Goal: Information Seeking & Learning: Learn about a topic

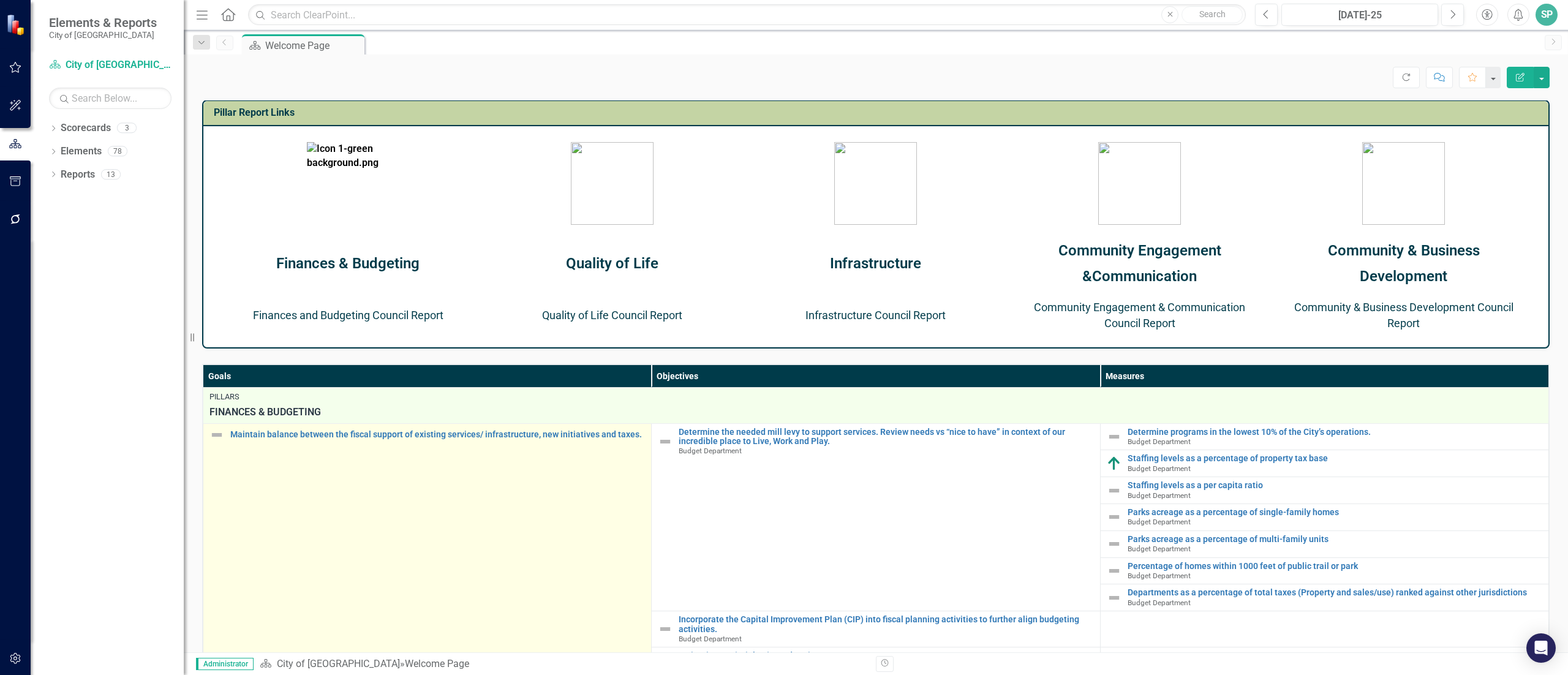
click at [216, 332] on img at bounding box center [216, 435] width 14 height 14
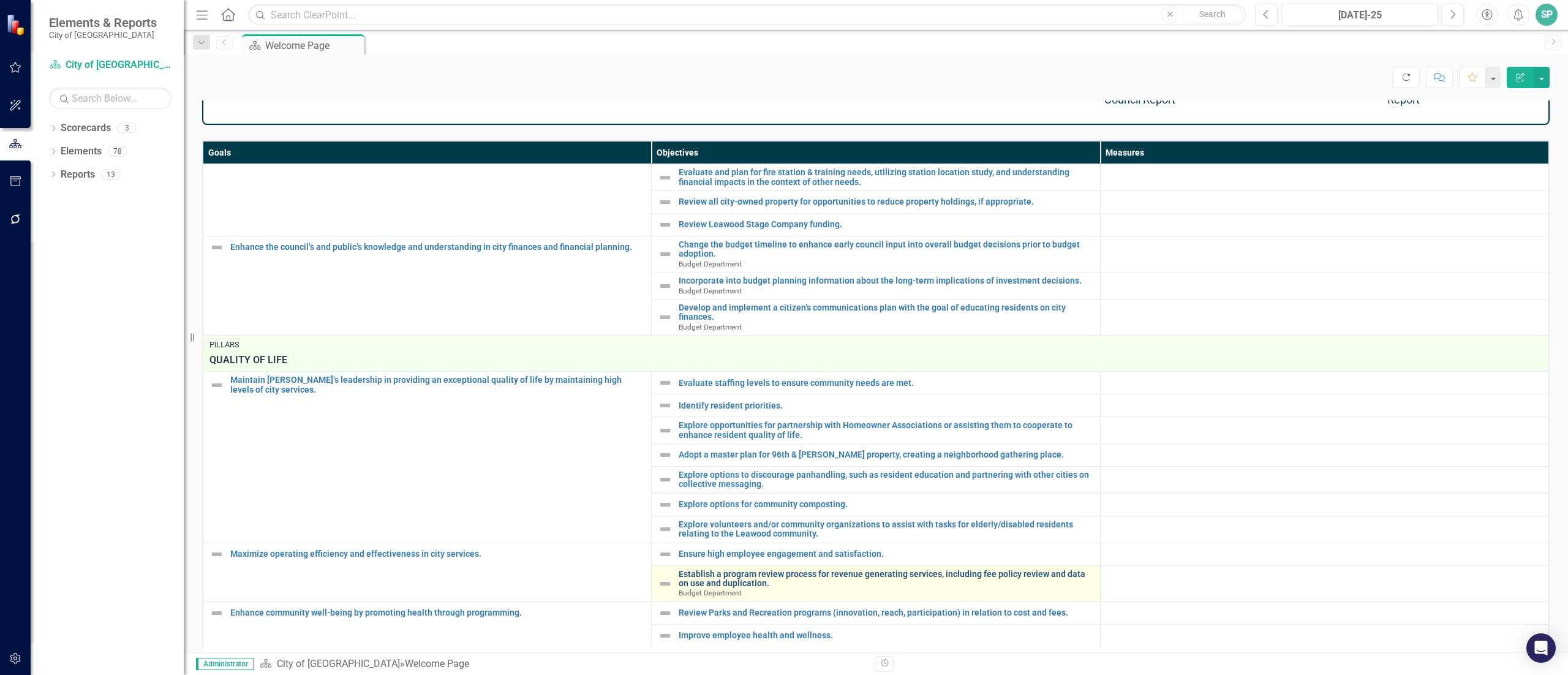
scroll to position [751, 0]
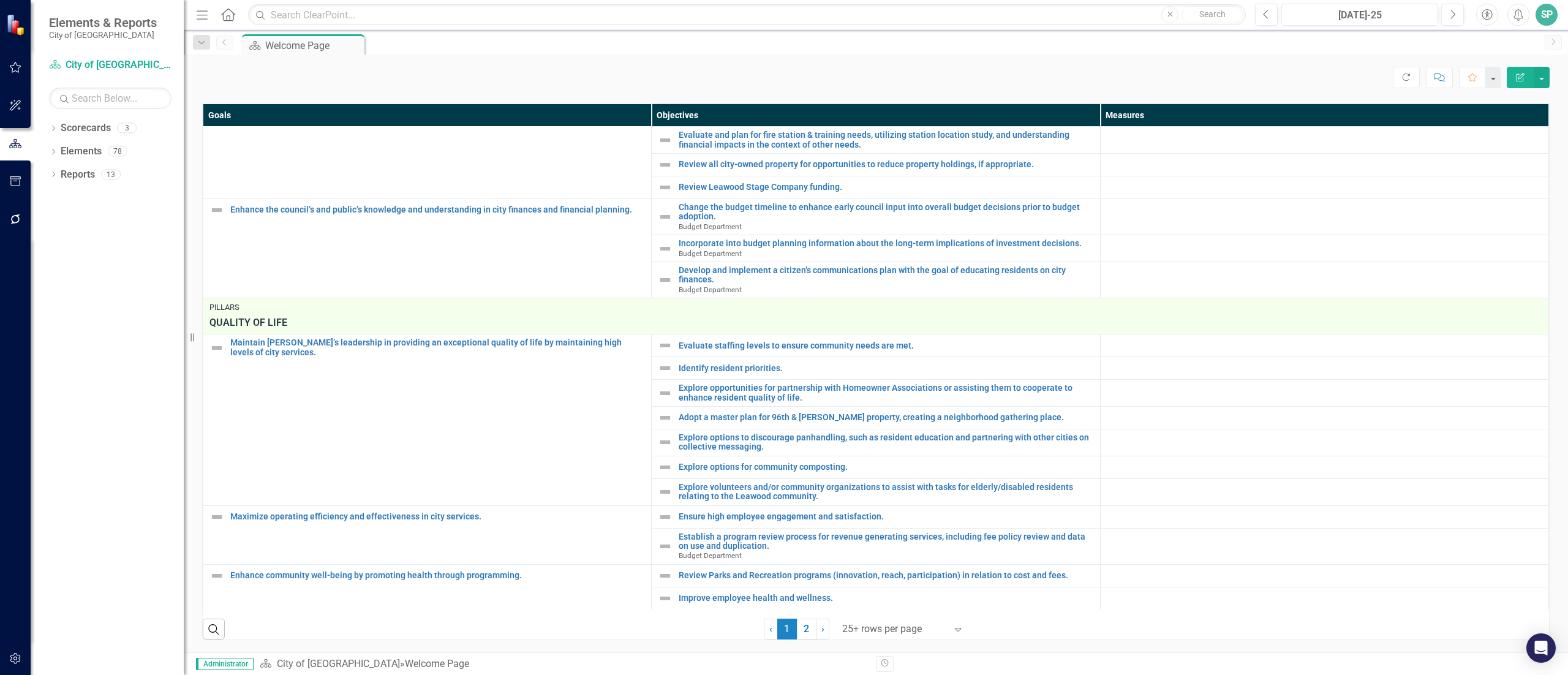
click at [775, 332] on icon "Expand" at bounding box center [958, 629] width 13 height 10
click at [775, 332] on link "› Next" at bounding box center [822, 629] width 13 height 21
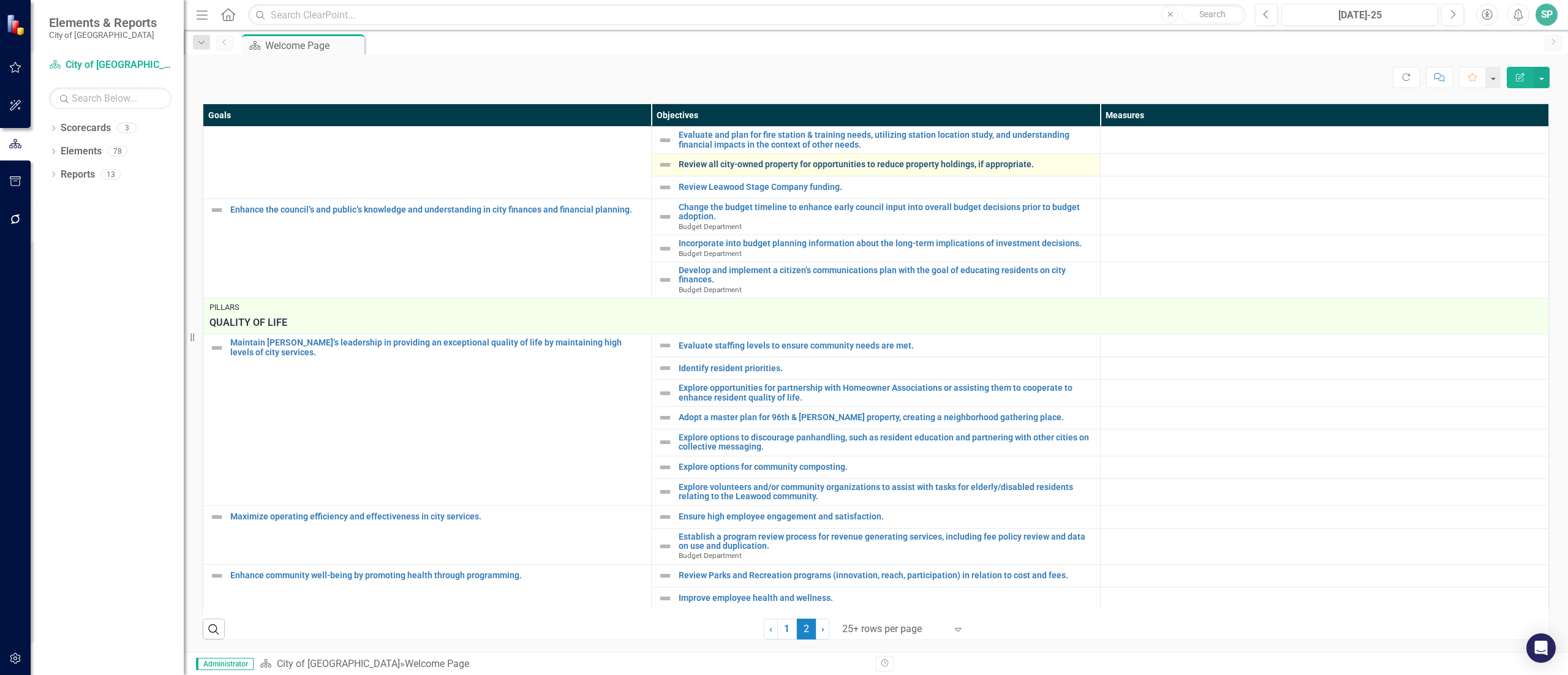
scroll to position [0, 0]
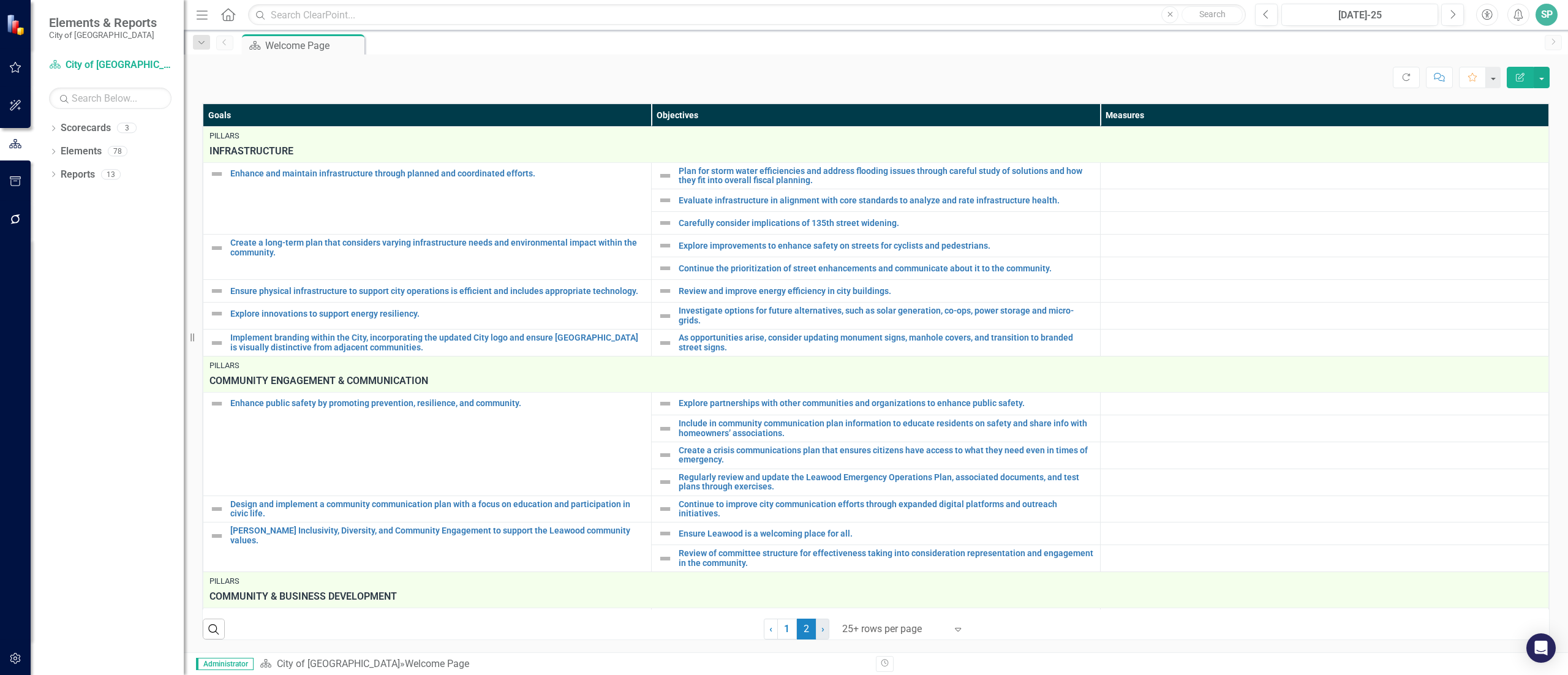
click at [775, 332] on link "› Next" at bounding box center [822, 629] width 13 height 21
click at [775, 332] on span "›" at bounding box center [822, 629] width 3 height 12
click at [769, 332] on span "‹" at bounding box center [771, 629] width 3 height 12
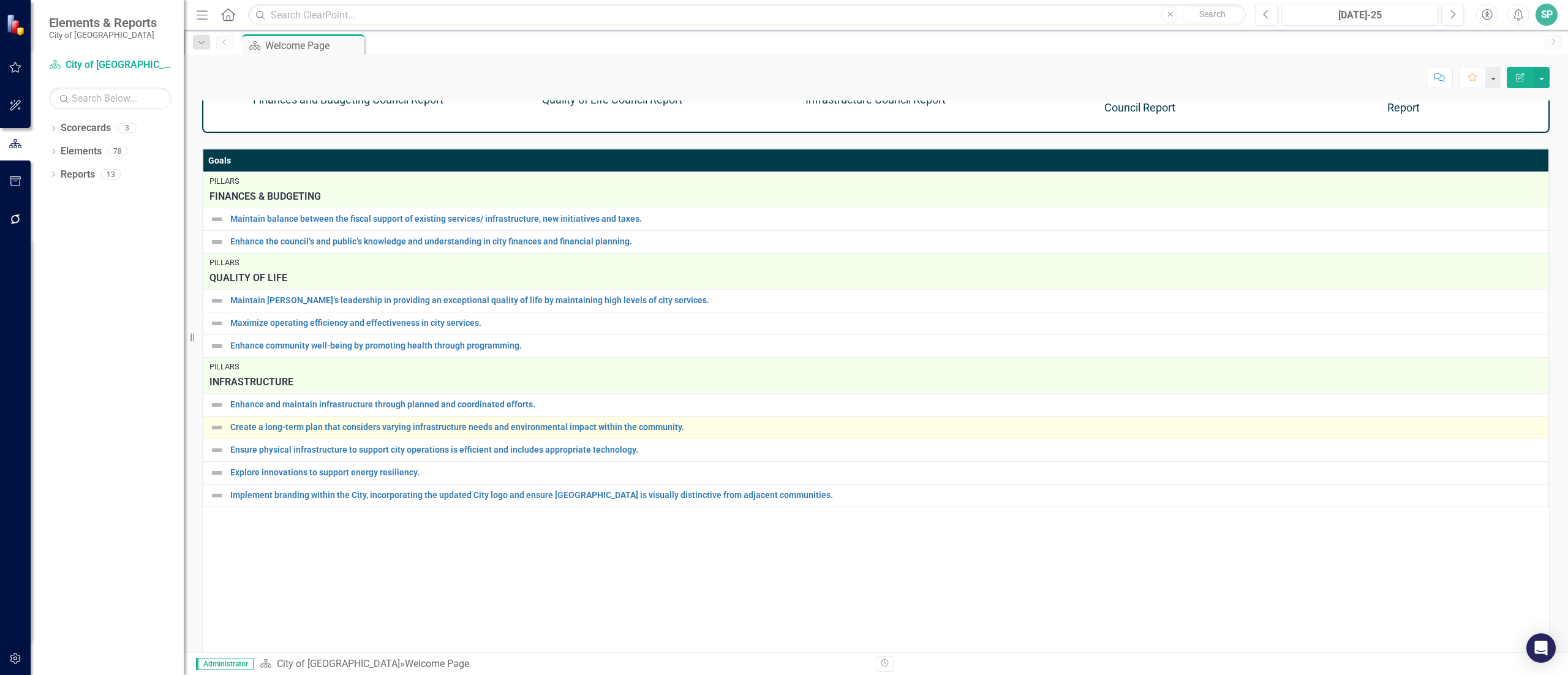
scroll to position [749, 0]
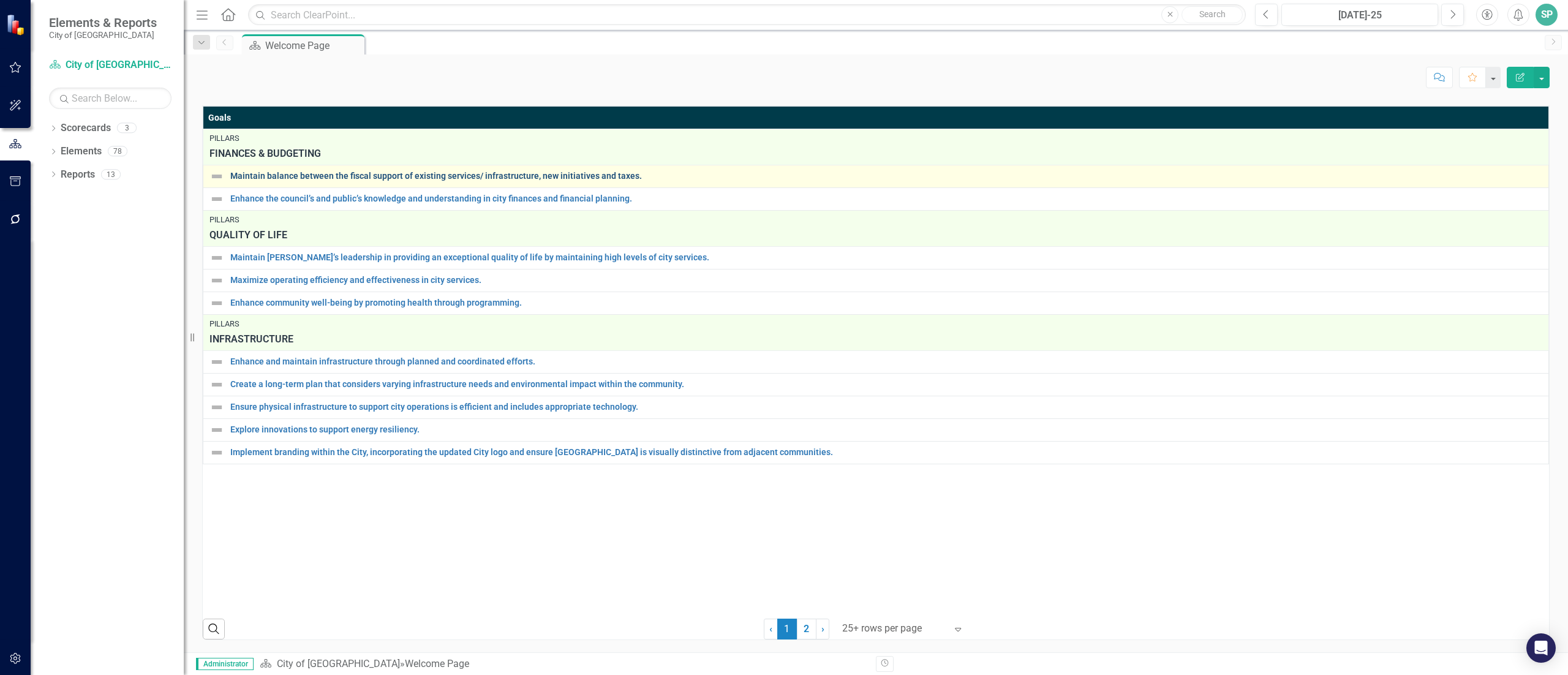
click at [283, 173] on link "Maintain balance between the fiscal support of existing services/ infrastructur…" at bounding box center [886, 176] width 1312 height 9
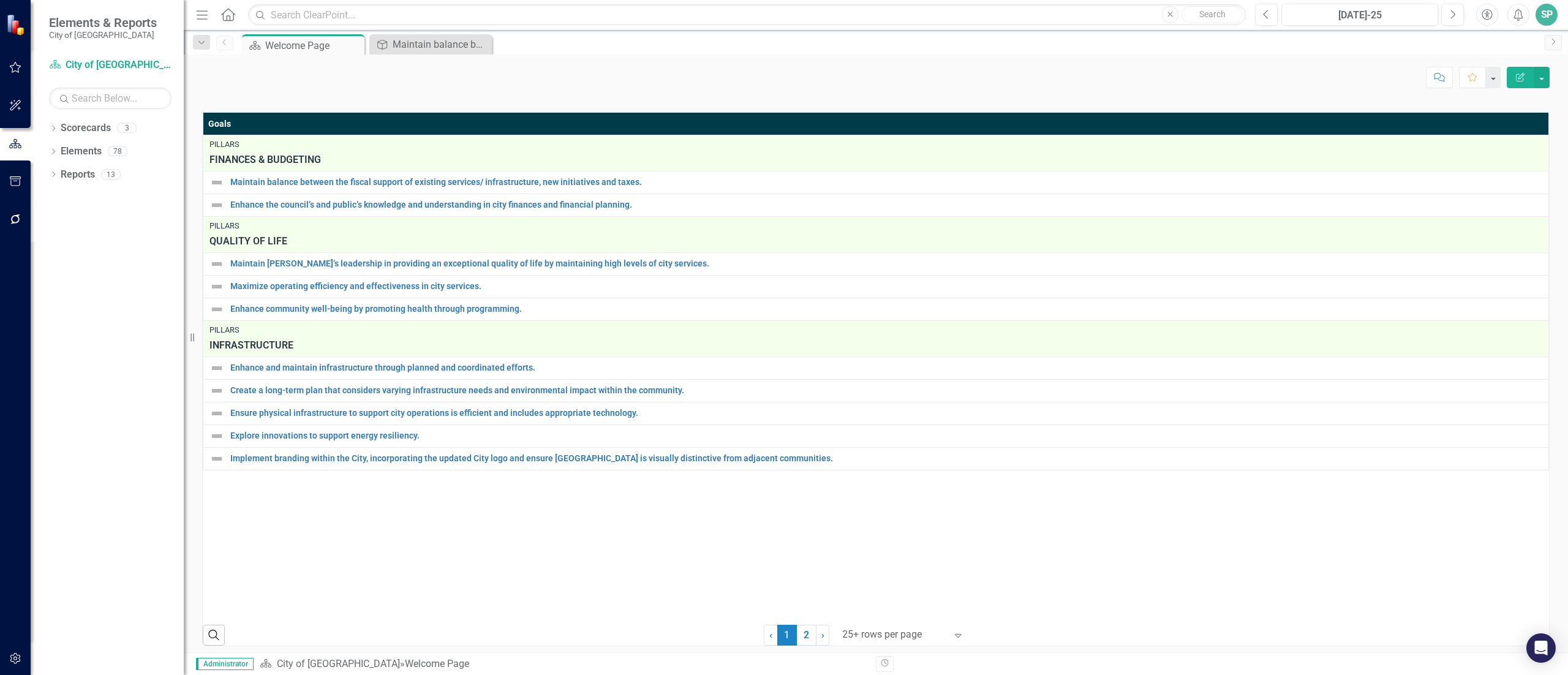
scroll to position [749, 0]
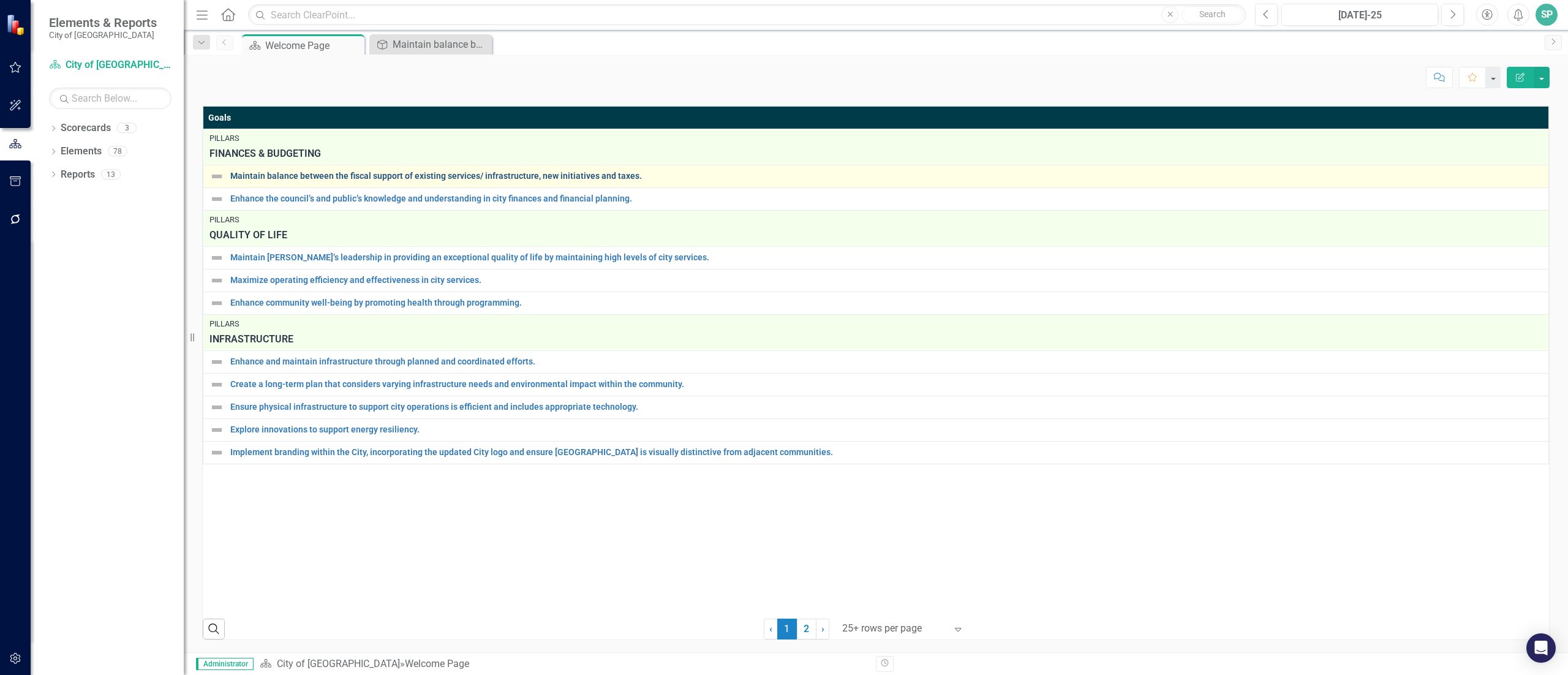
click at [503, 172] on link "Maintain balance between the fiscal support of existing services/ infrastructur…" at bounding box center [886, 176] width 1312 height 9
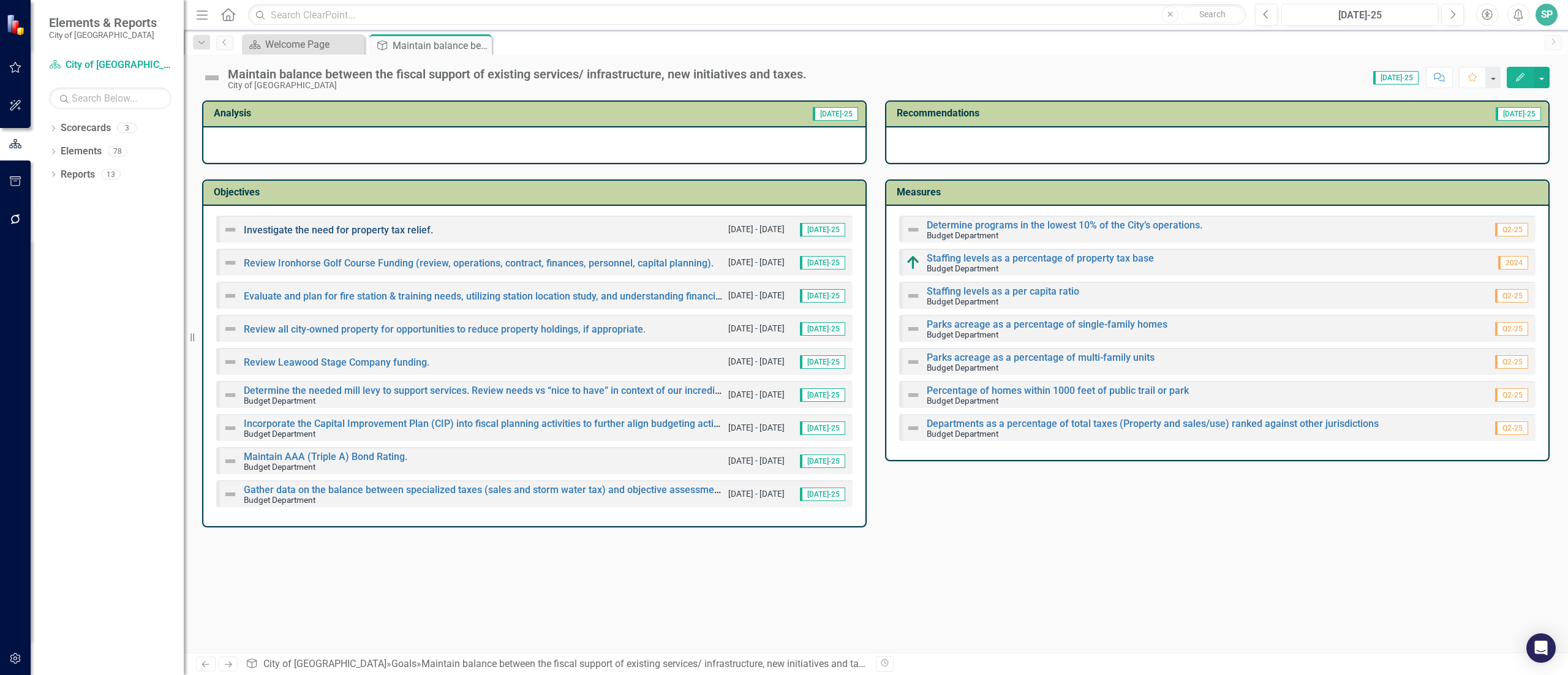
click at [334, 225] on link "Investigate the need for property tax relief." at bounding box center [338, 230] width 190 height 12
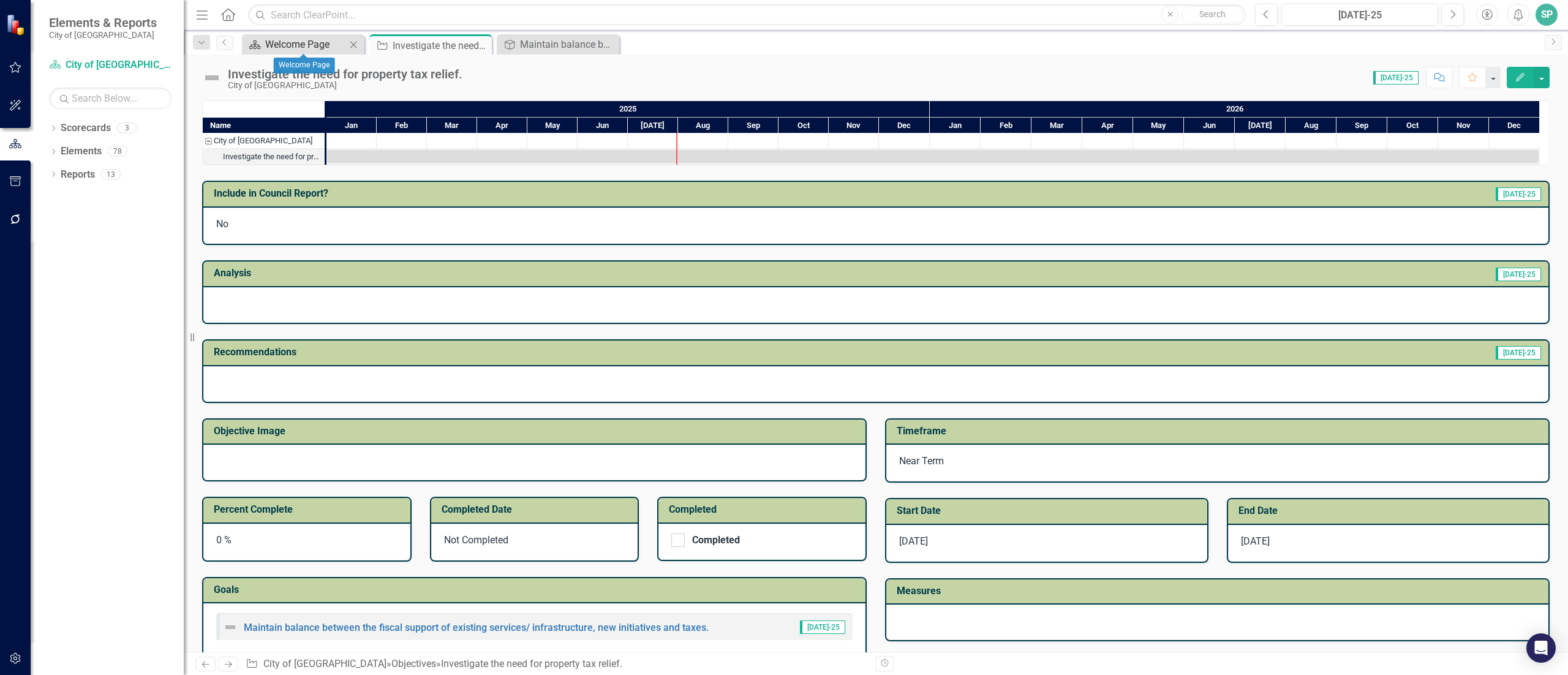
click at [293, 44] on div "Welcome Page" at bounding box center [305, 44] width 81 height 15
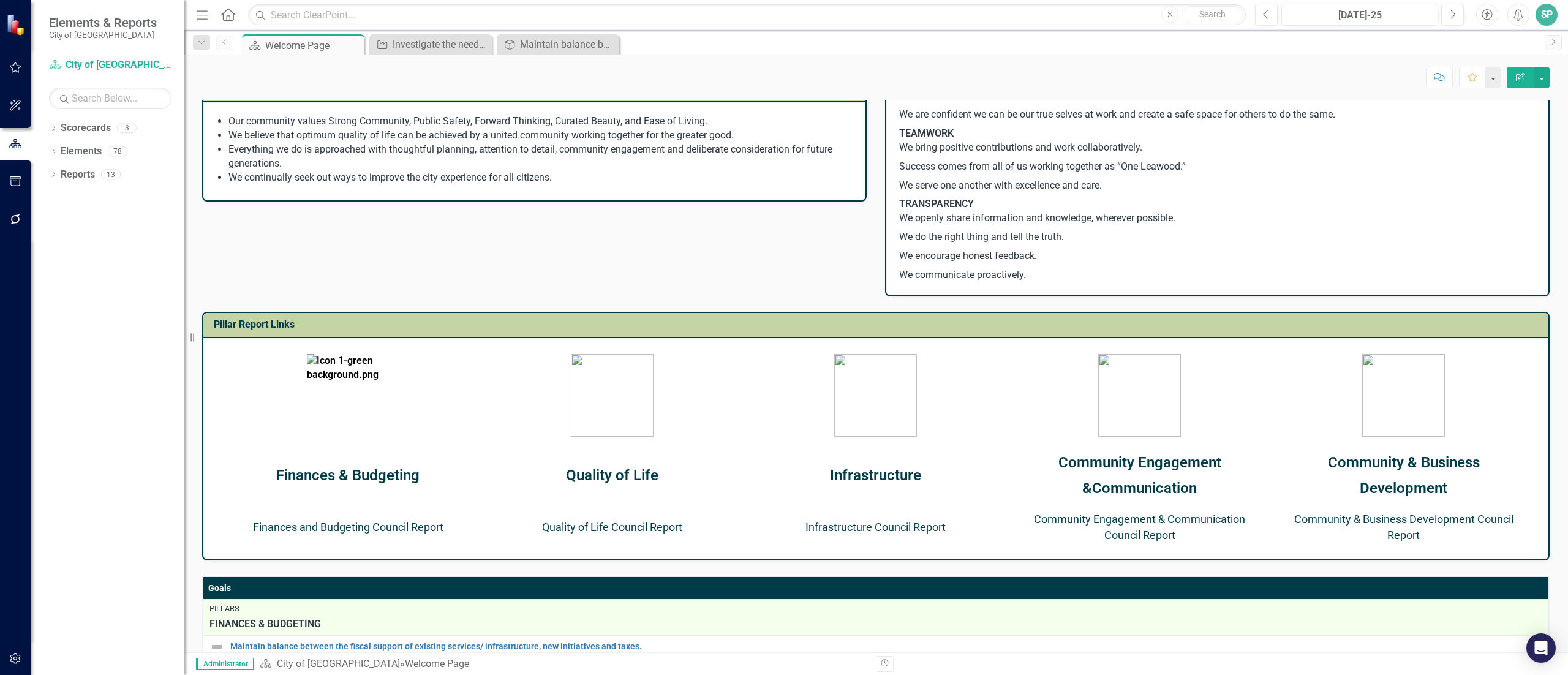
scroll to position [259, 0]
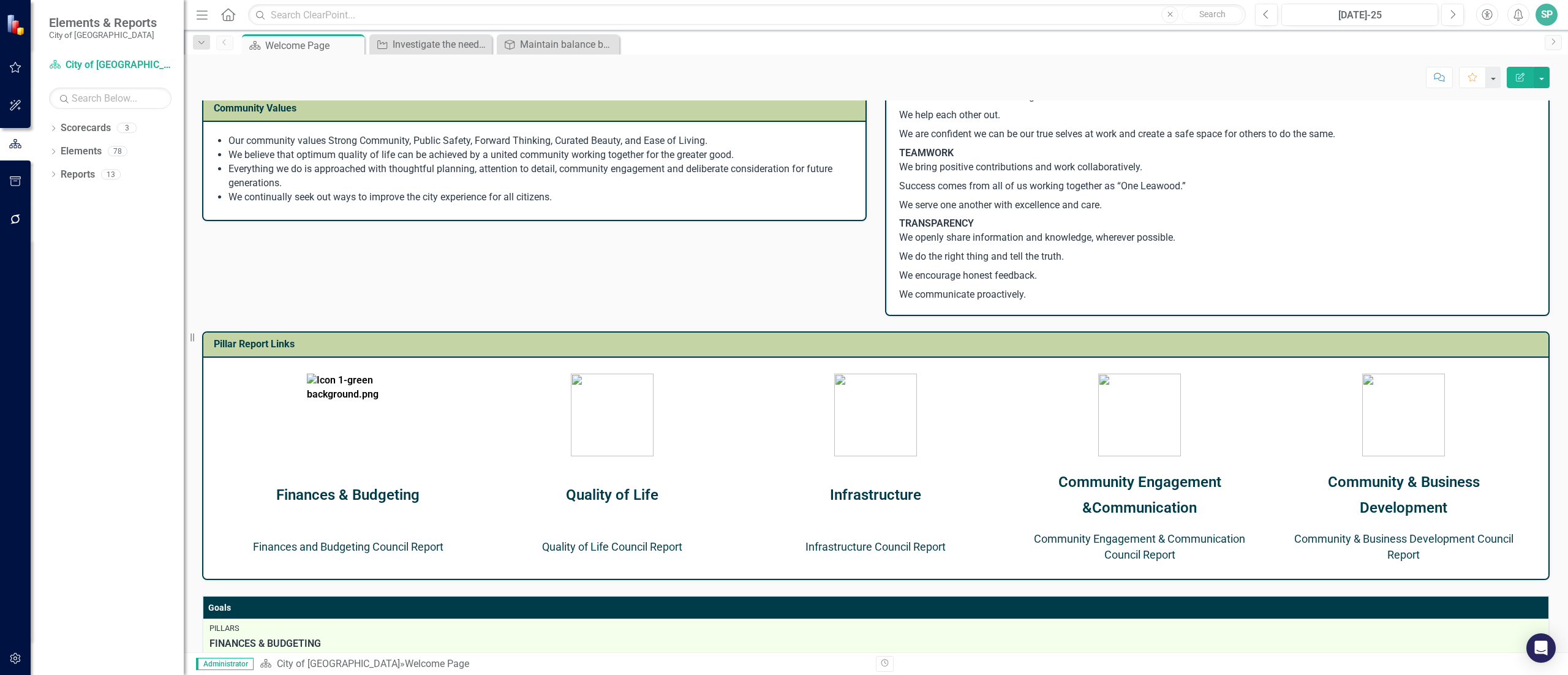
click at [869, 545] on link "Infrastructure Council Report" at bounding box center [875, 547] width 140 height 13
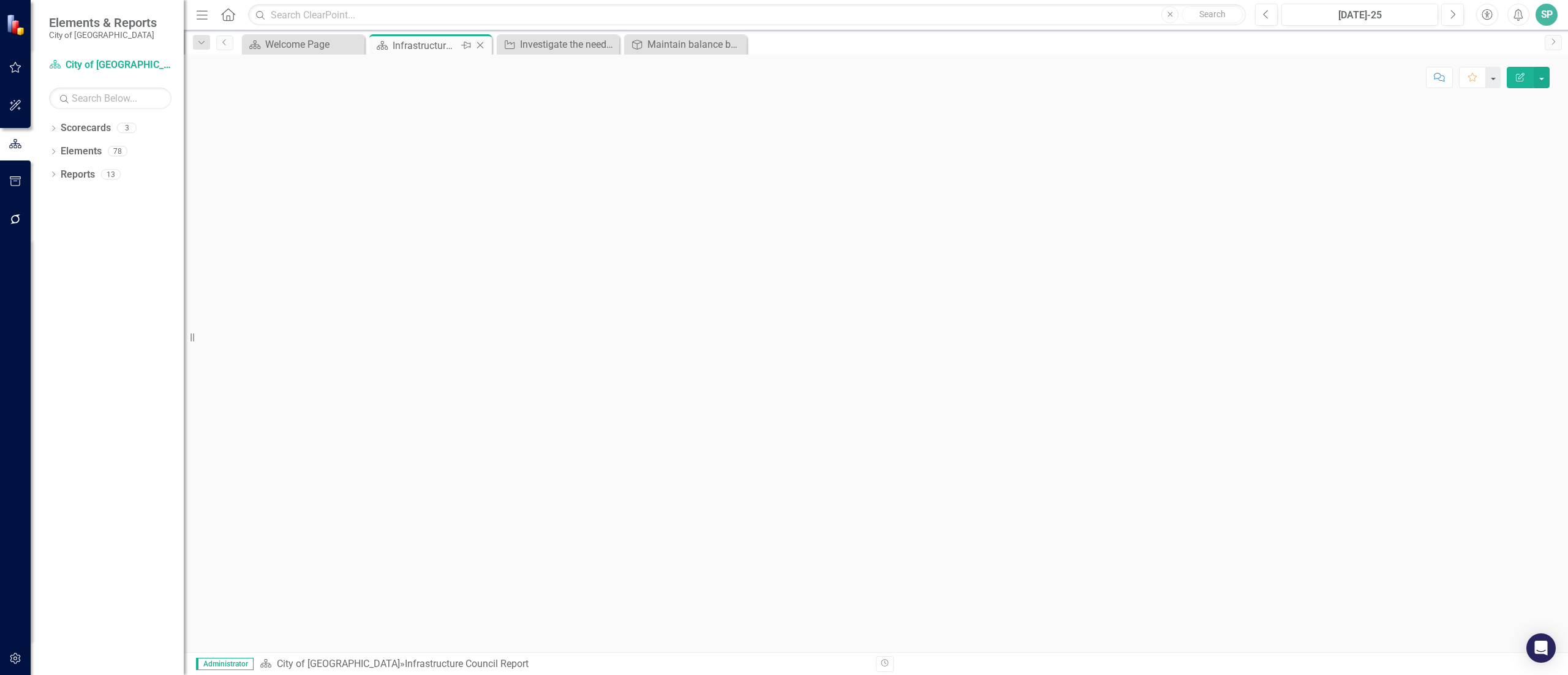
click at [478, 44] on icon "Close" at bounding box center [480, 45] width 13 height 10
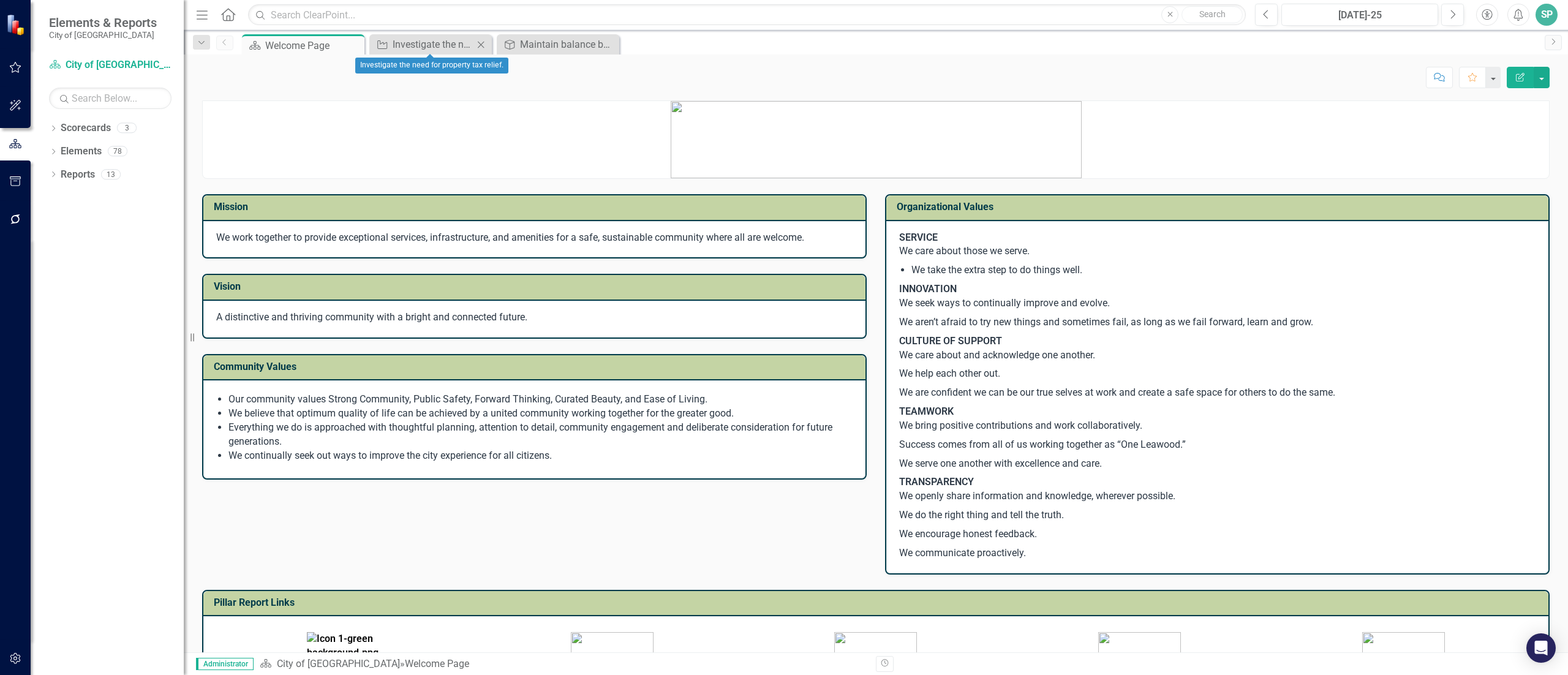
click at [483, 44] on icon "Close" at bounding box center [480, 45] width 13 height 10
click at [0, 0] on icon "Close" at bounding box center [0, 0] width 0 height 0
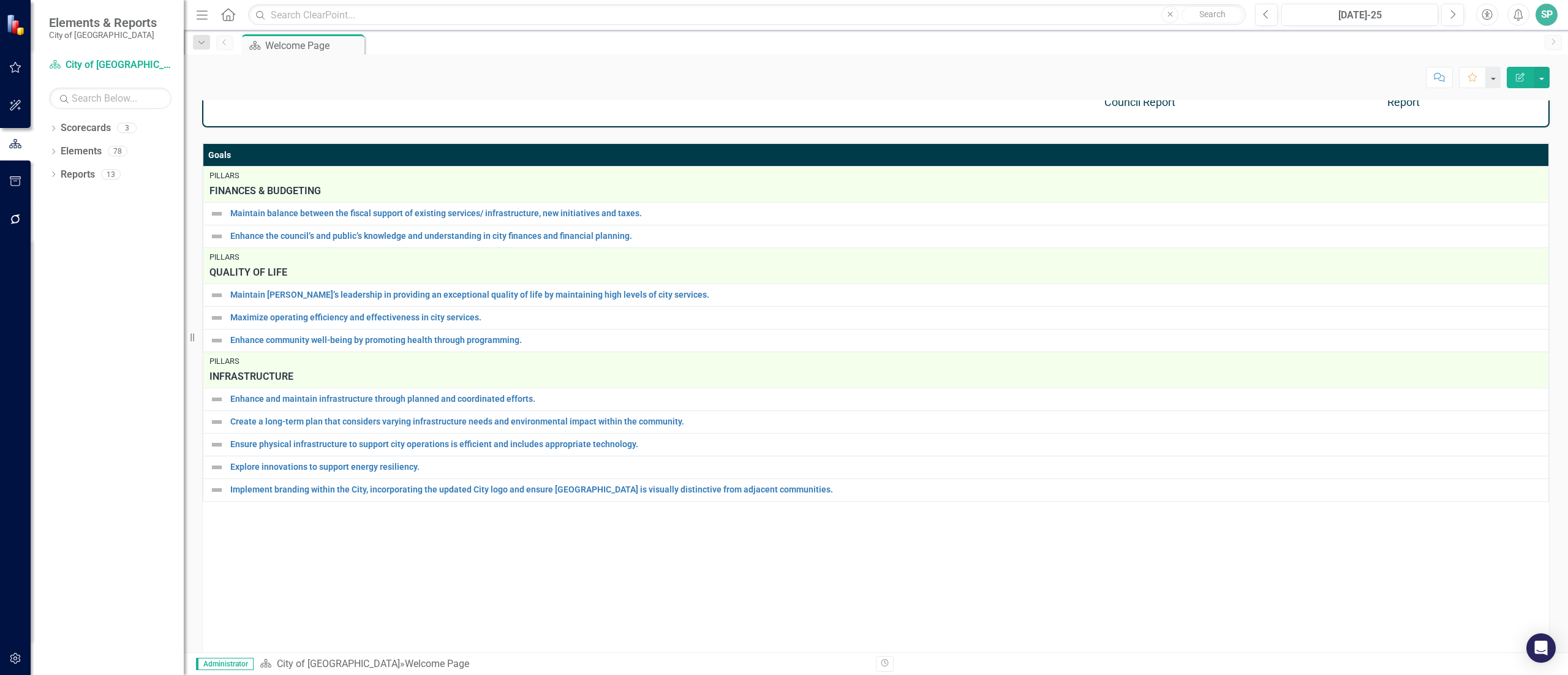
scroll to position [749, 0]
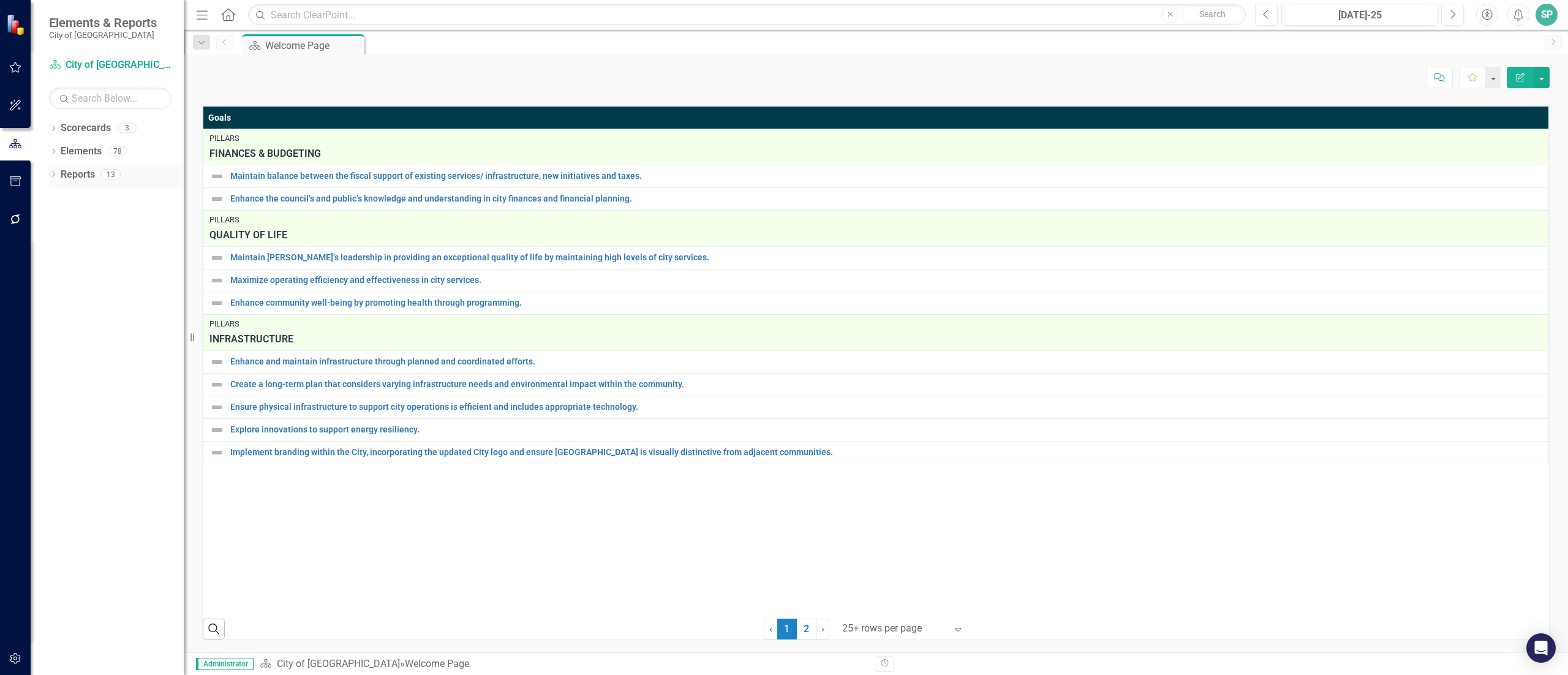
click at [54, 176] on icon at bounding box center [53, 174] width 3 height 5
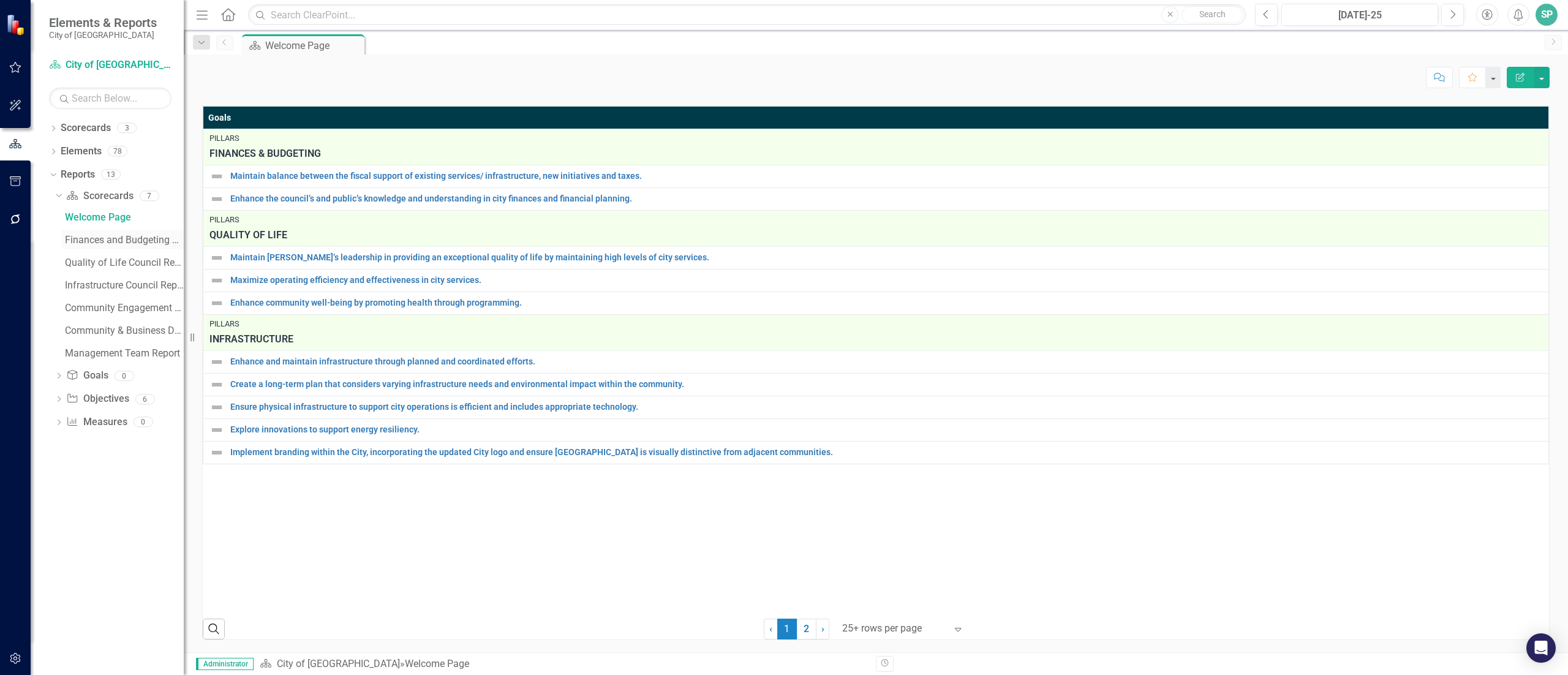
click at [101, 241] on div "Finances and Budgeting Council Report" at bounding box center [124, 240] width 119 height 11
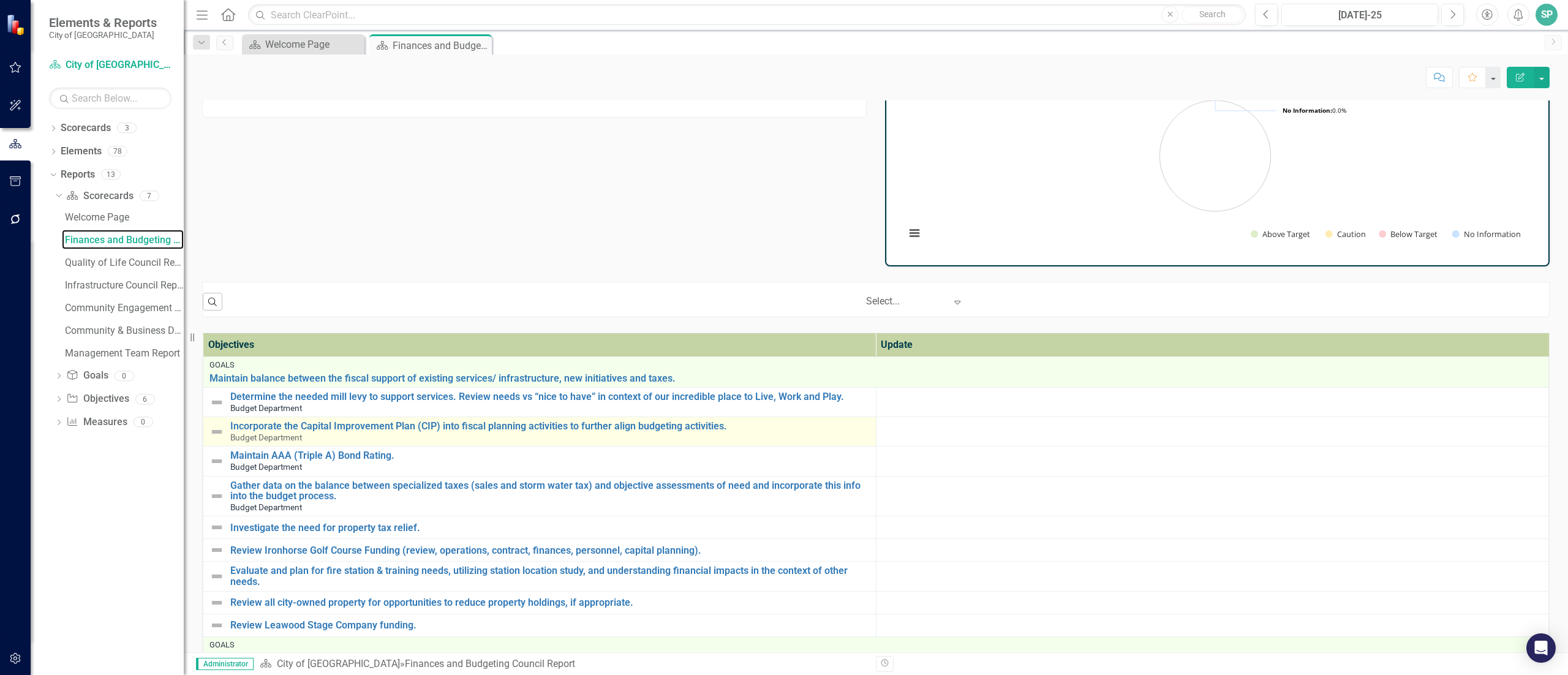
scroll to position [122, 0]
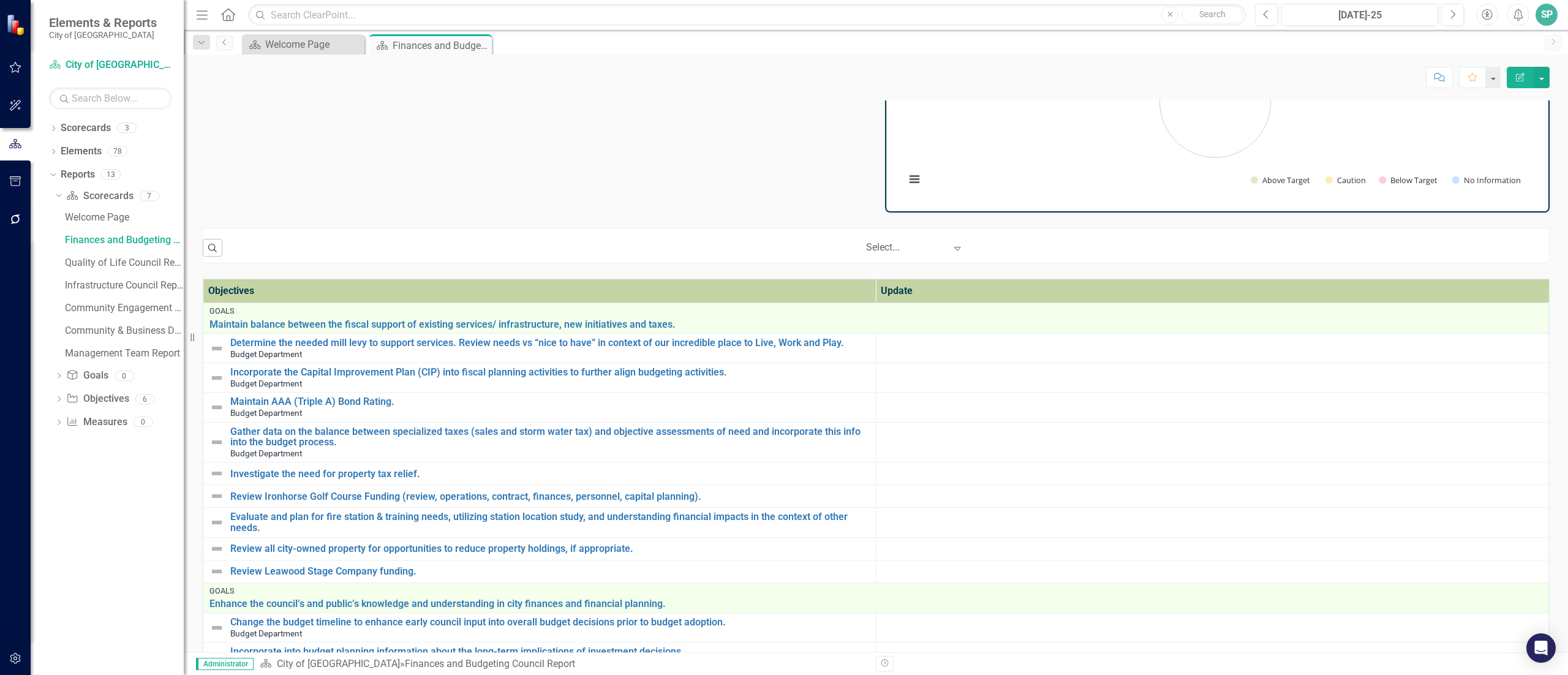
click at [953, 247] on icon "Expand" at bounding box center [957, 248] width 13 height 10
click at [1123, 301] on th "Update" at bounding box center [1212, 291] width 673 height 24
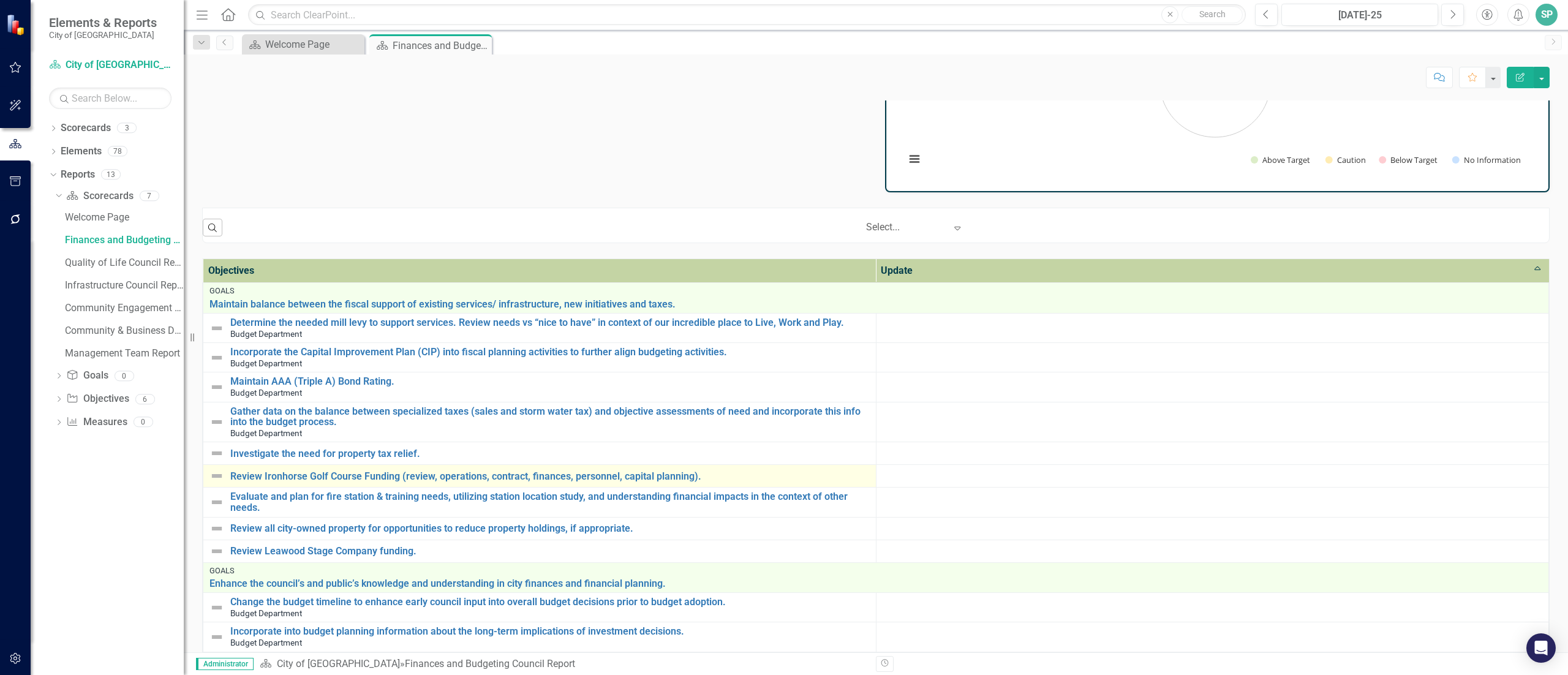
scroll to position [105, 0]
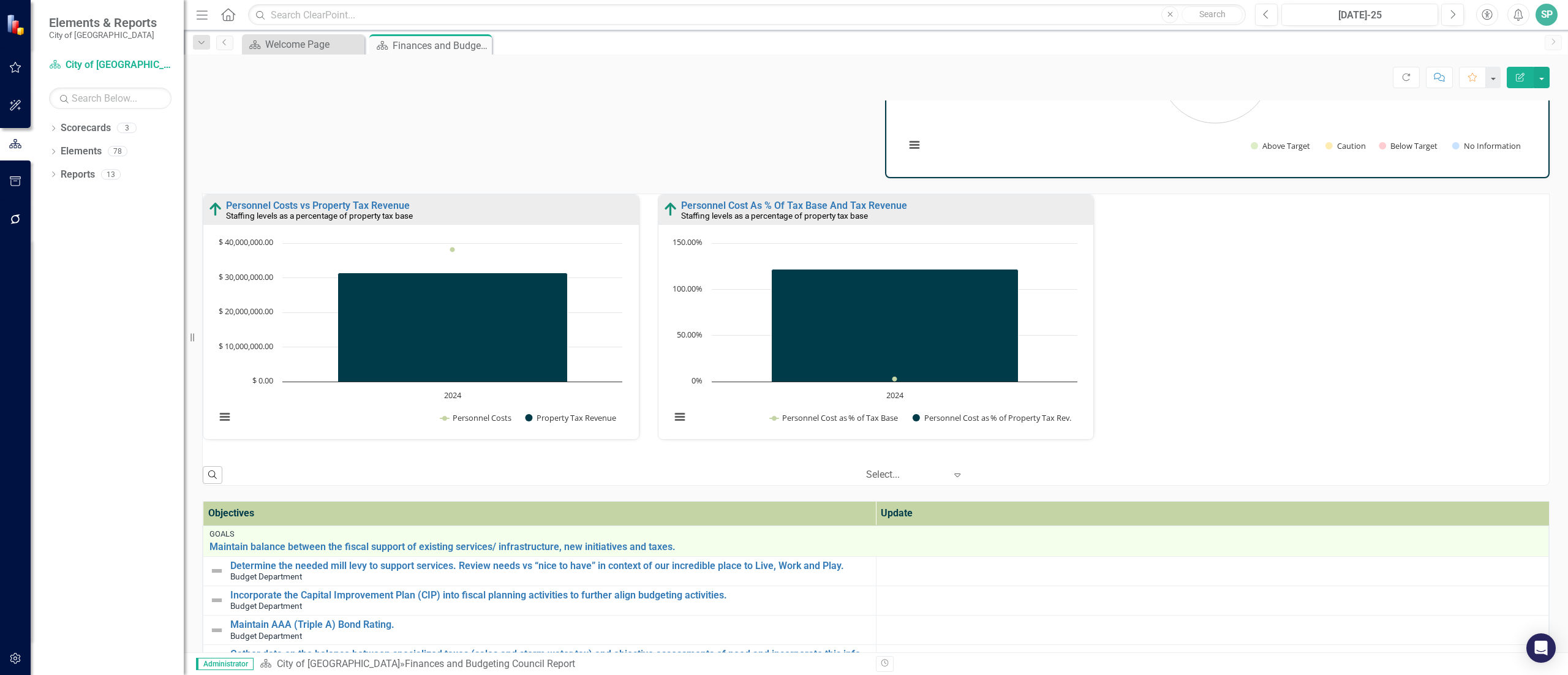
scroll to position [122, 0]
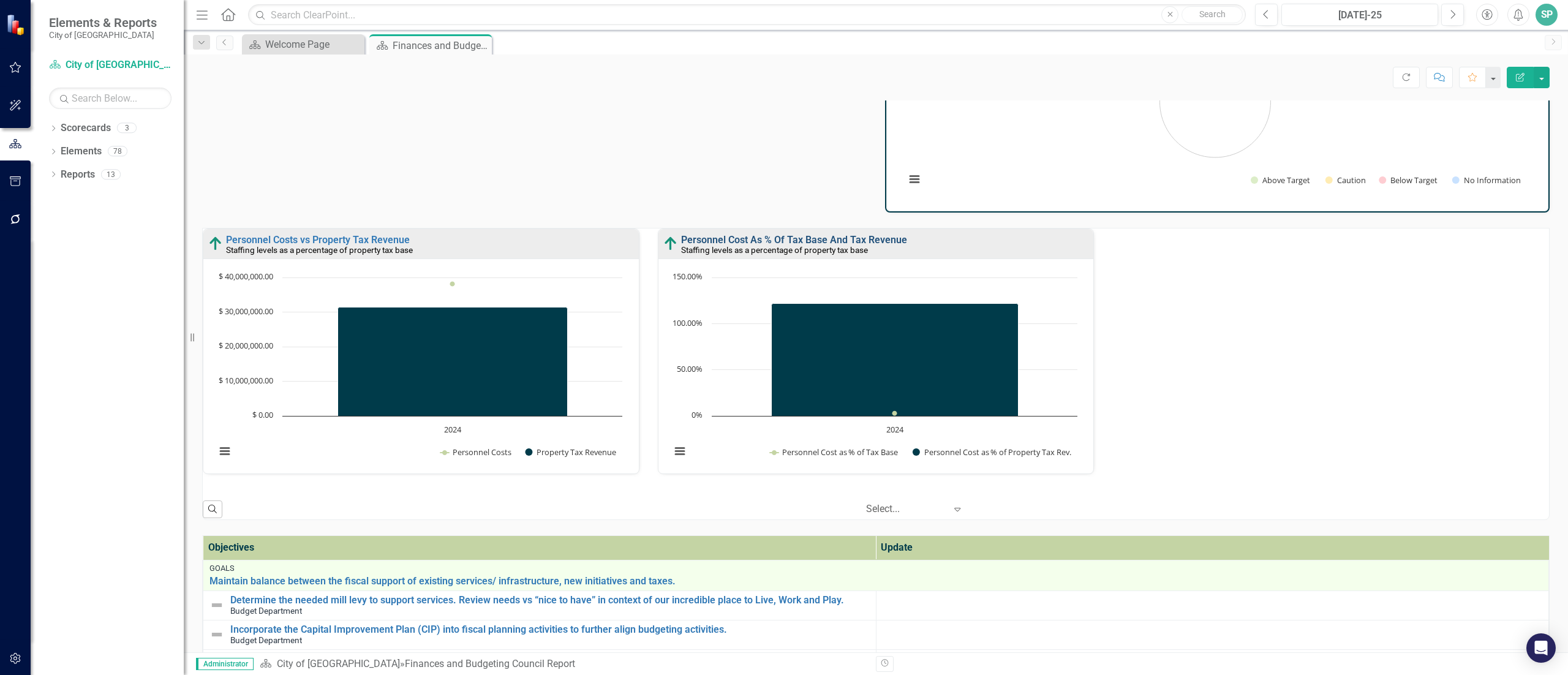
click at [817, 240] on link "Personnel Cost As % Of Tax Base And Tax Revenue" at bounding box center [794, 240] width 226 height 12
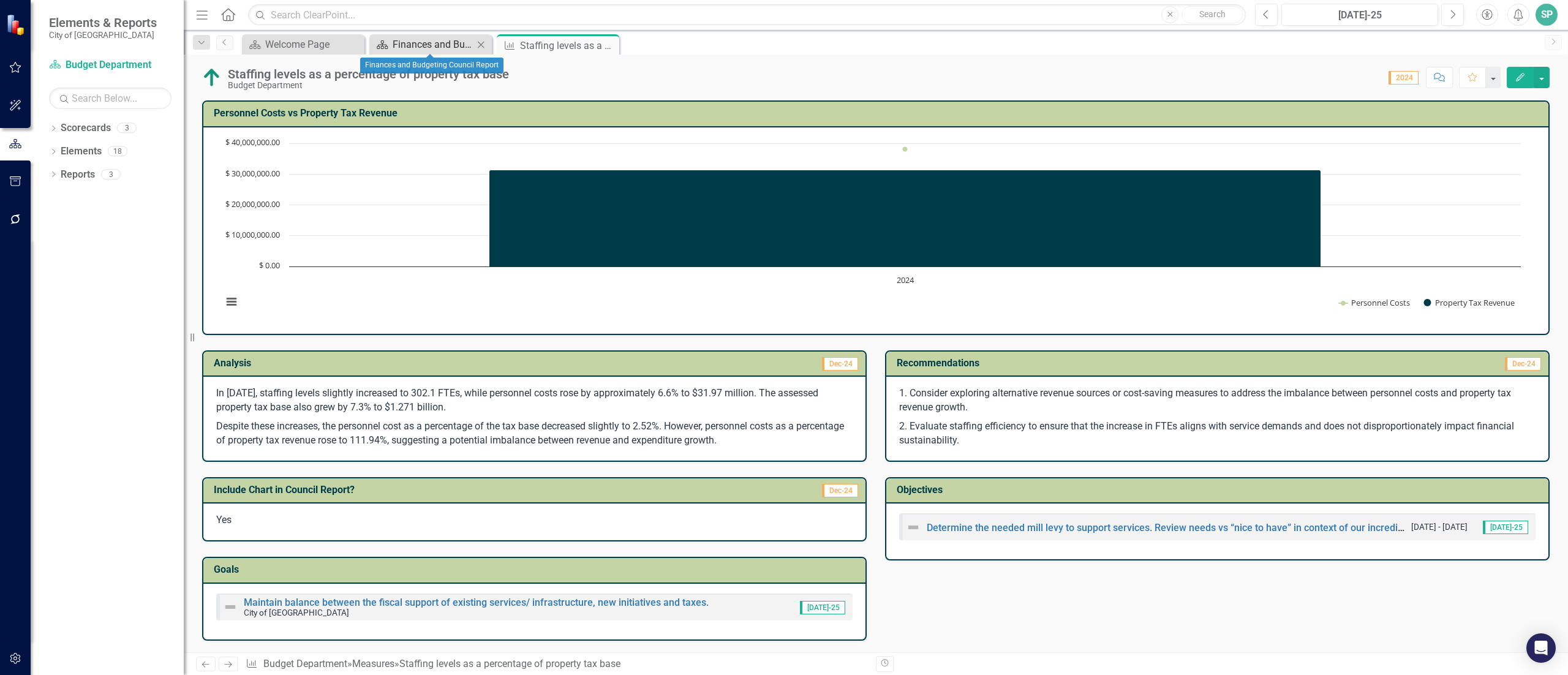
click at [432, 45] on div "Finances and Budgeting Council Report" at bounding box center [433, 44] width 81 height 15
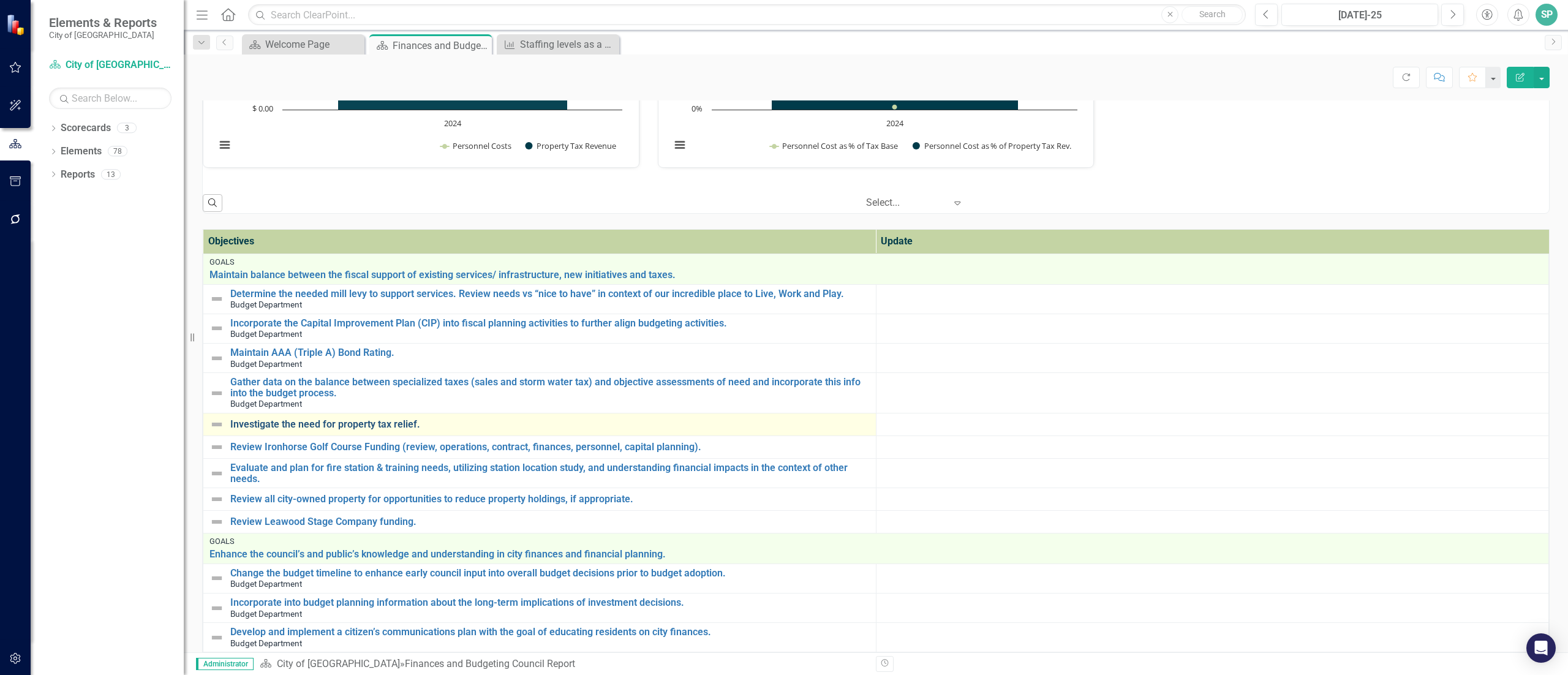
scroll to position [472, 0]
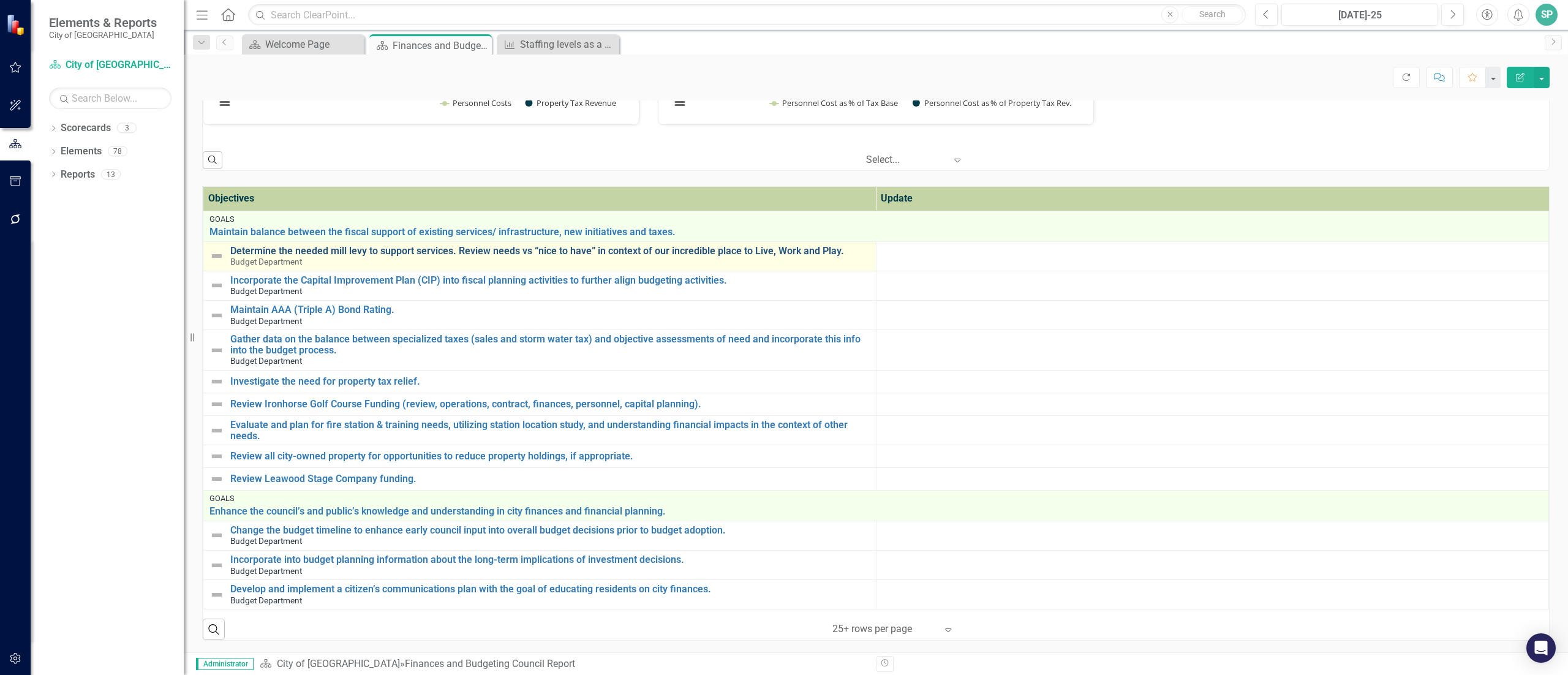
click at [747, 253] on link "Determine the needed mill levy to support services. Review needs vs “nice to ha…" at bounding box center [550, 251] width 640 height 11
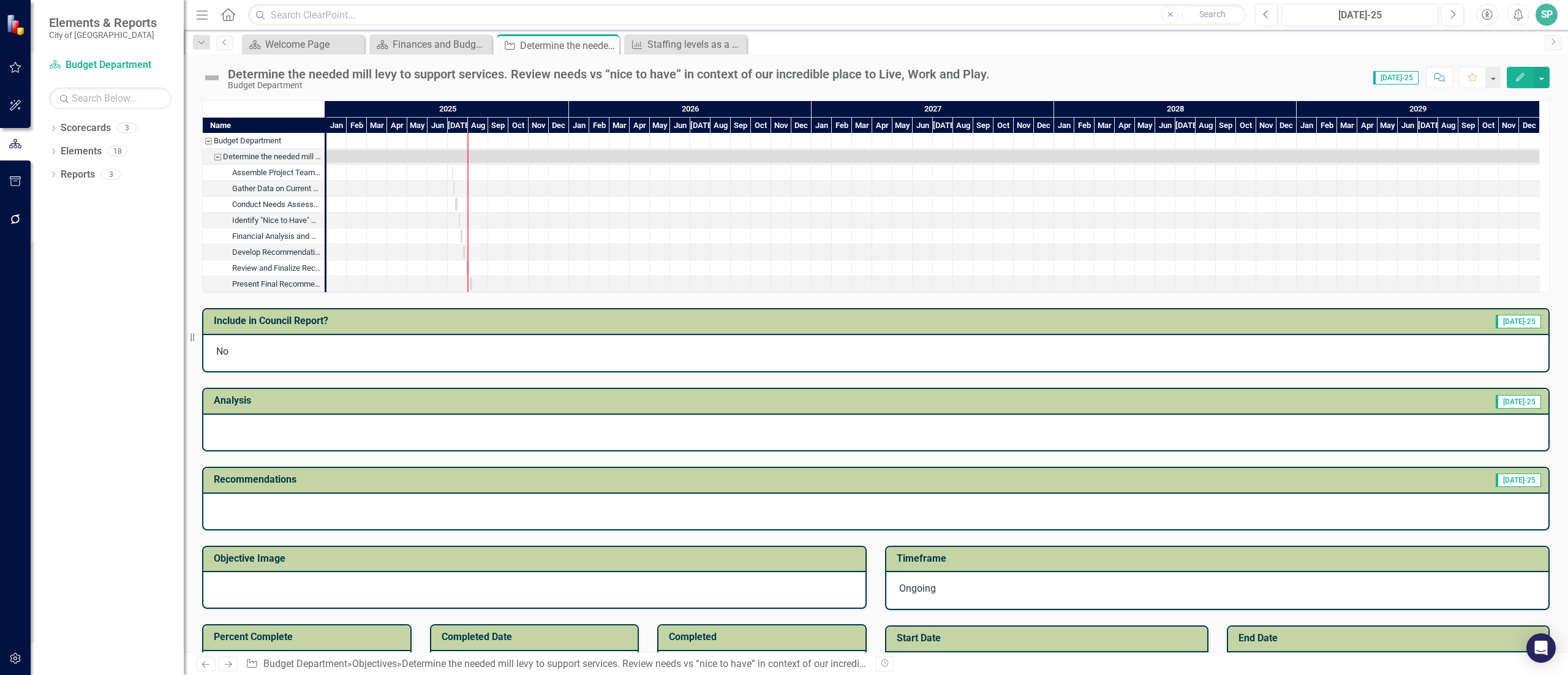
click at [316, 438] on div at bounding box center [876, 432] width 1345 height 36
click at [603, 421] on div at bounding box center [876, 432] width 1345 height 36
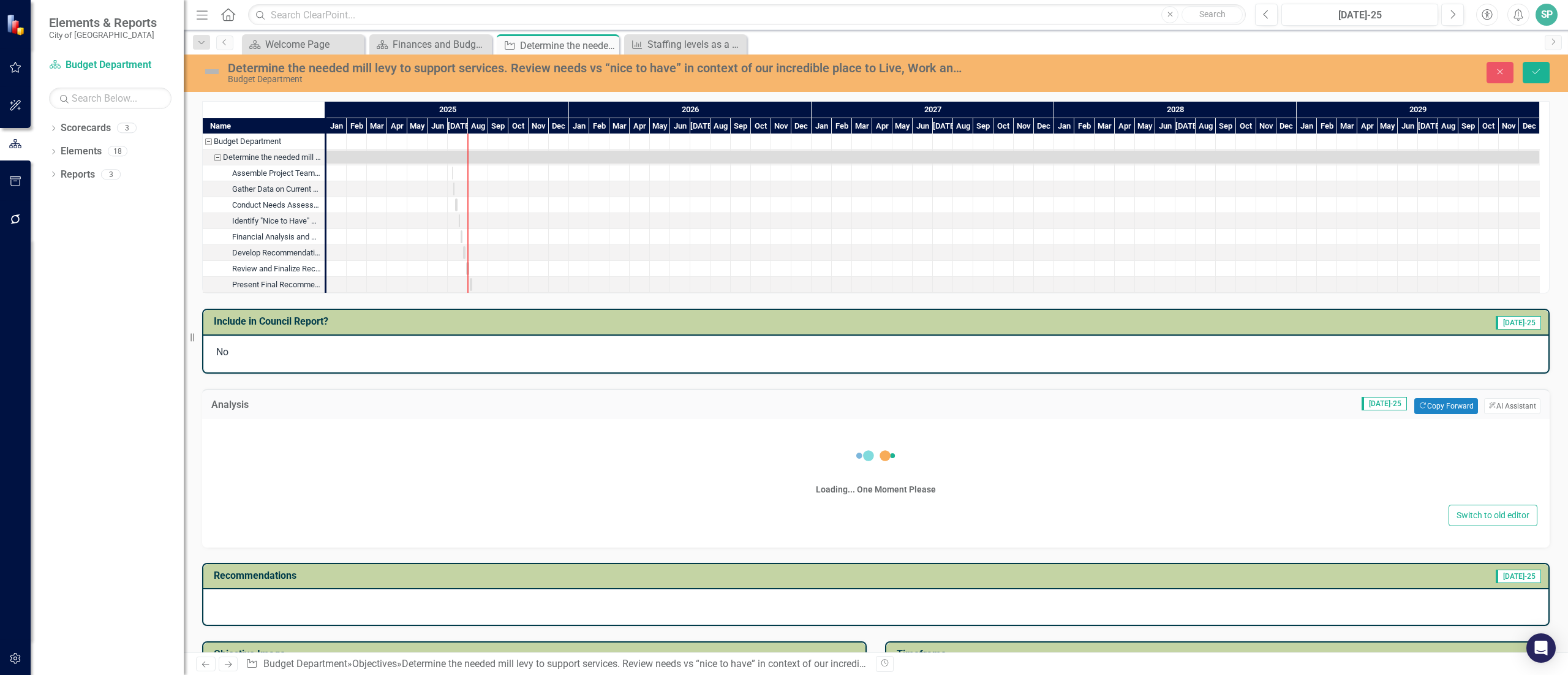
click at [435, 458] on div "Loading... One Moment Please" at bounding box center [876, 466] width 1323 height 70
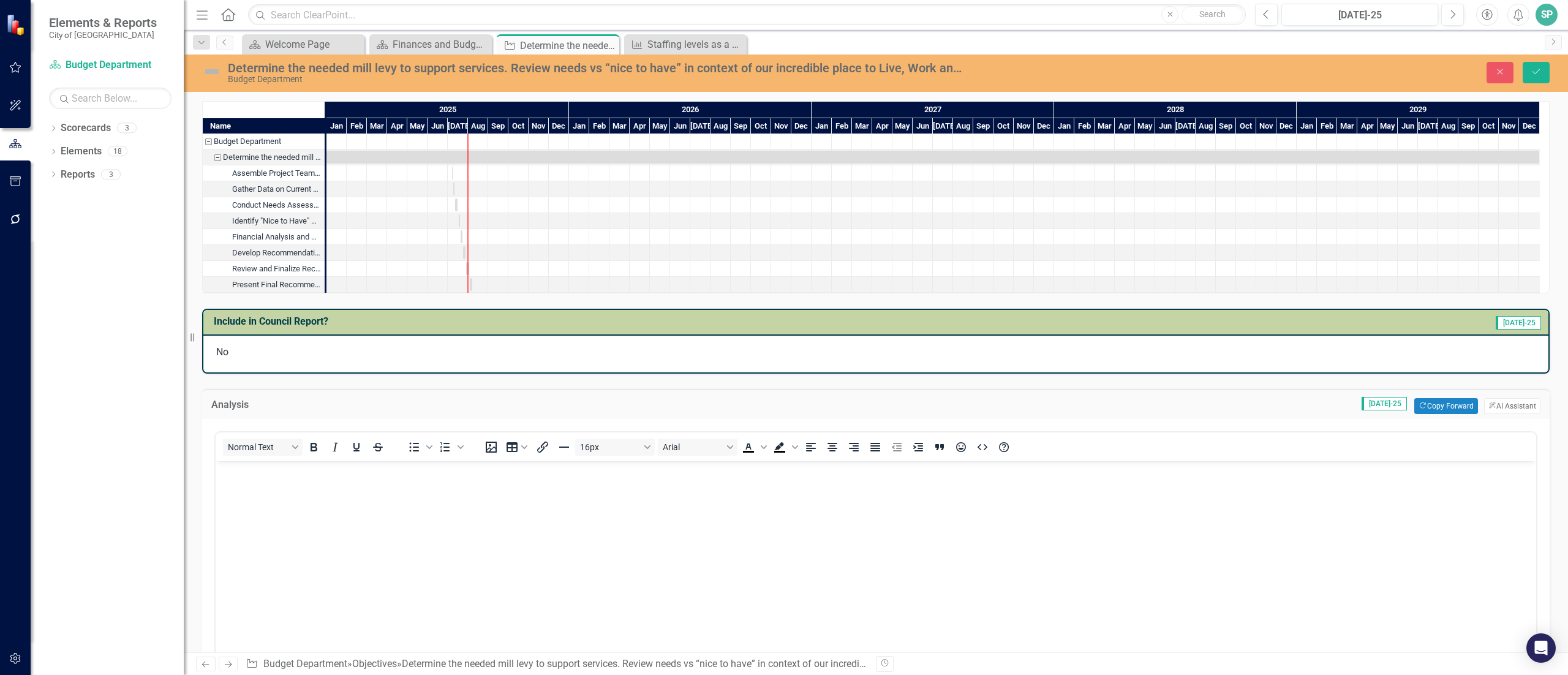
click at [399, 469] on p "Rich Text Area. Press ALT-0 for help." at bounding box center [876, 471] width 1315 height 14
click at [403, 40] on div "Finances and Budgeting Council Report" at bounding box center [433, 44] width 81 height 15
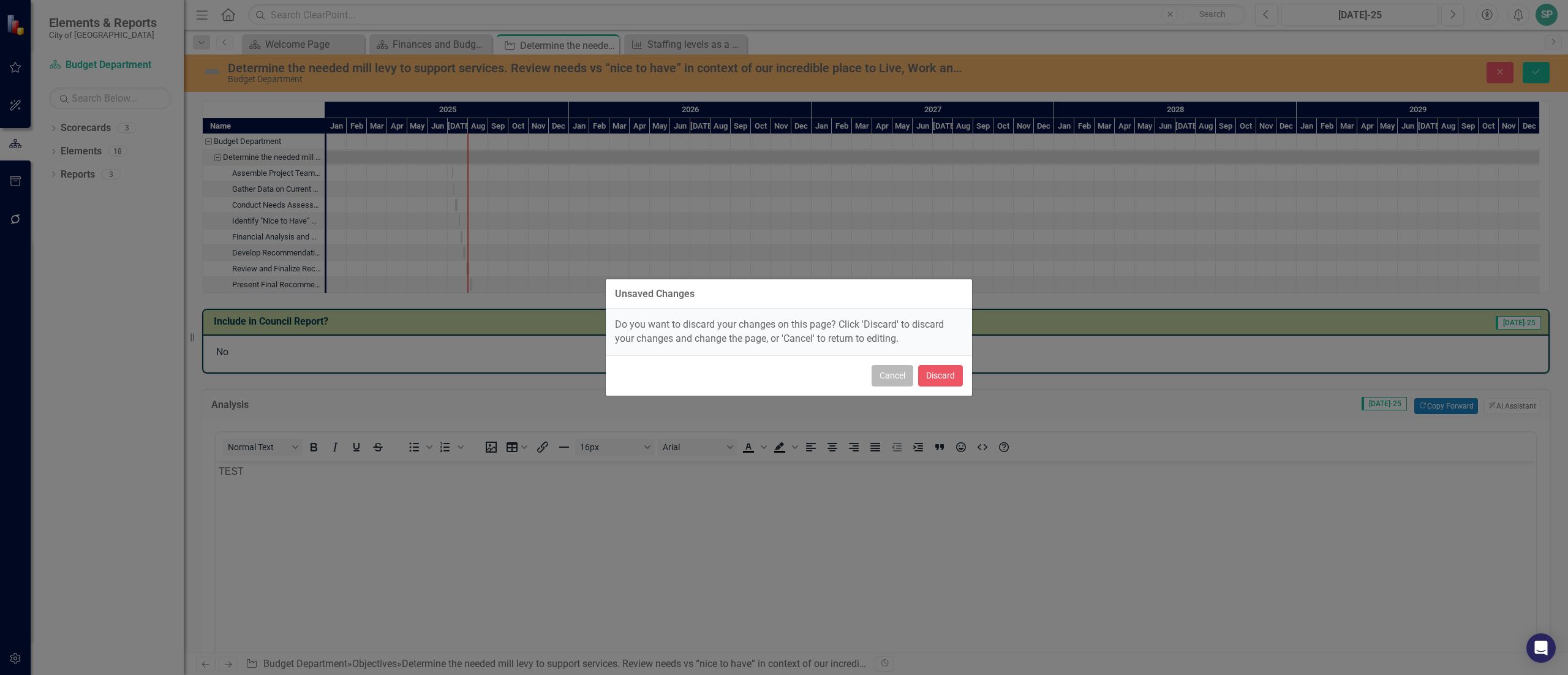
click at [890, 377] on button "Cancel" at bounding box center [892, 376] width 41 height 22
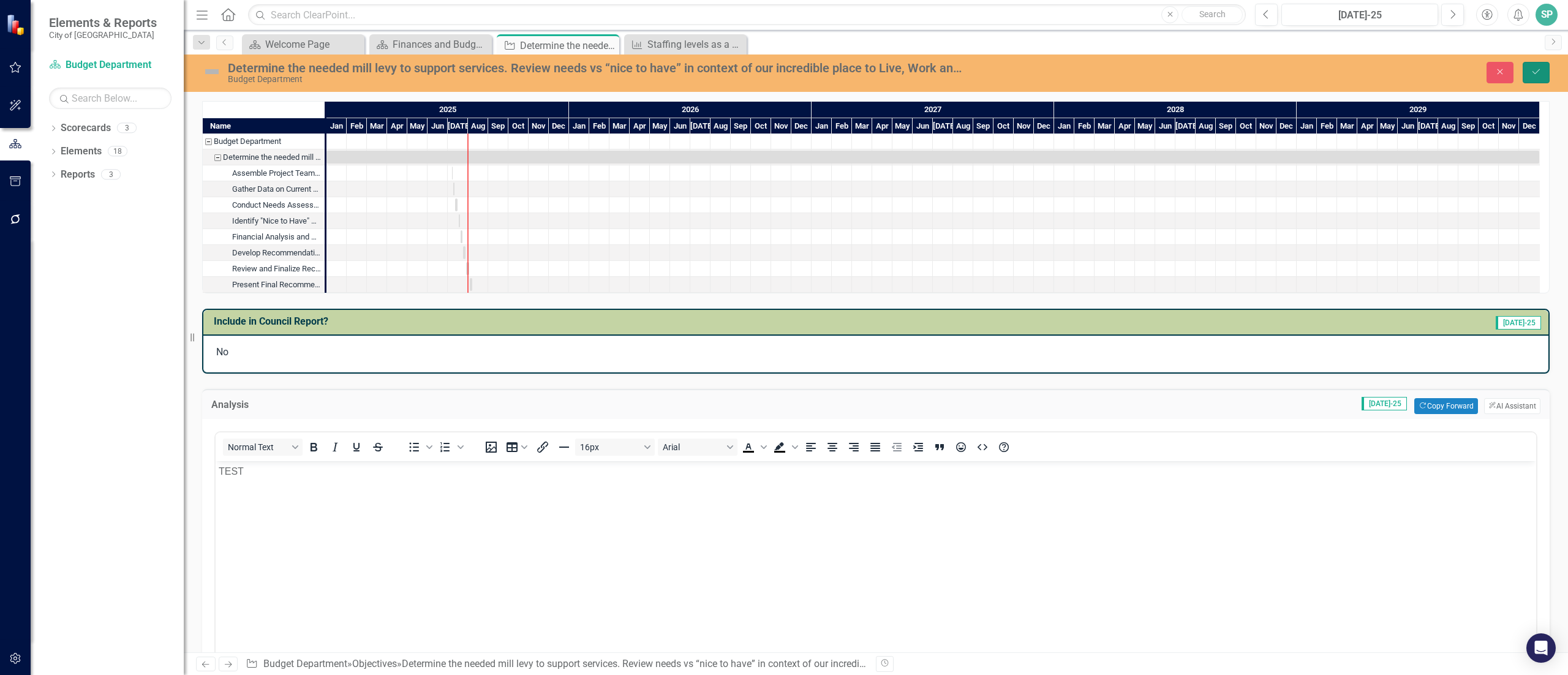
click at [1542, 76] on button "Save" at bounding box center [1536, 72] width 27 height 22
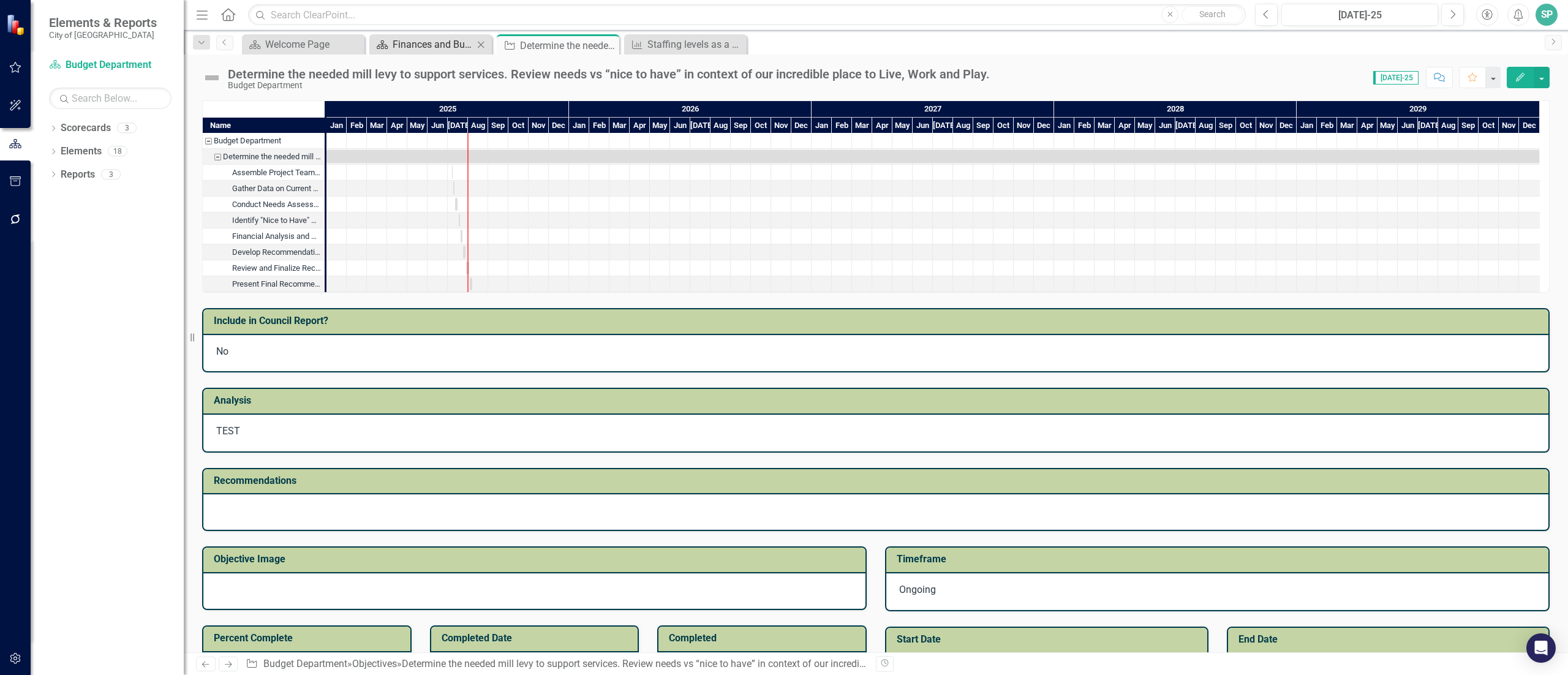
click at [426, 41] on div "Finances and Budgeting Council Report" at bounding box center [433, 44] width 81 height 15
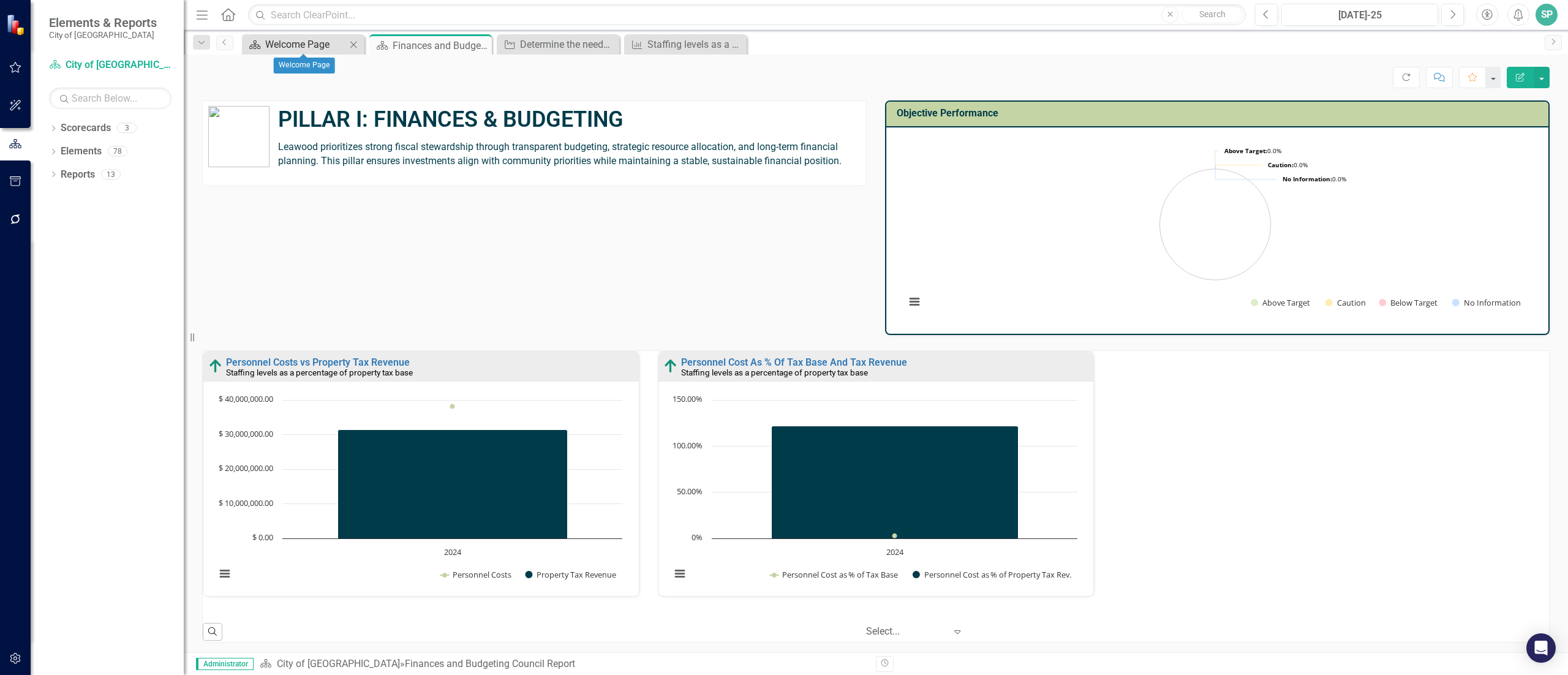
click at [297, 44] on div "Welcome Page" at bounding box center [305, 44] width 81 height 15
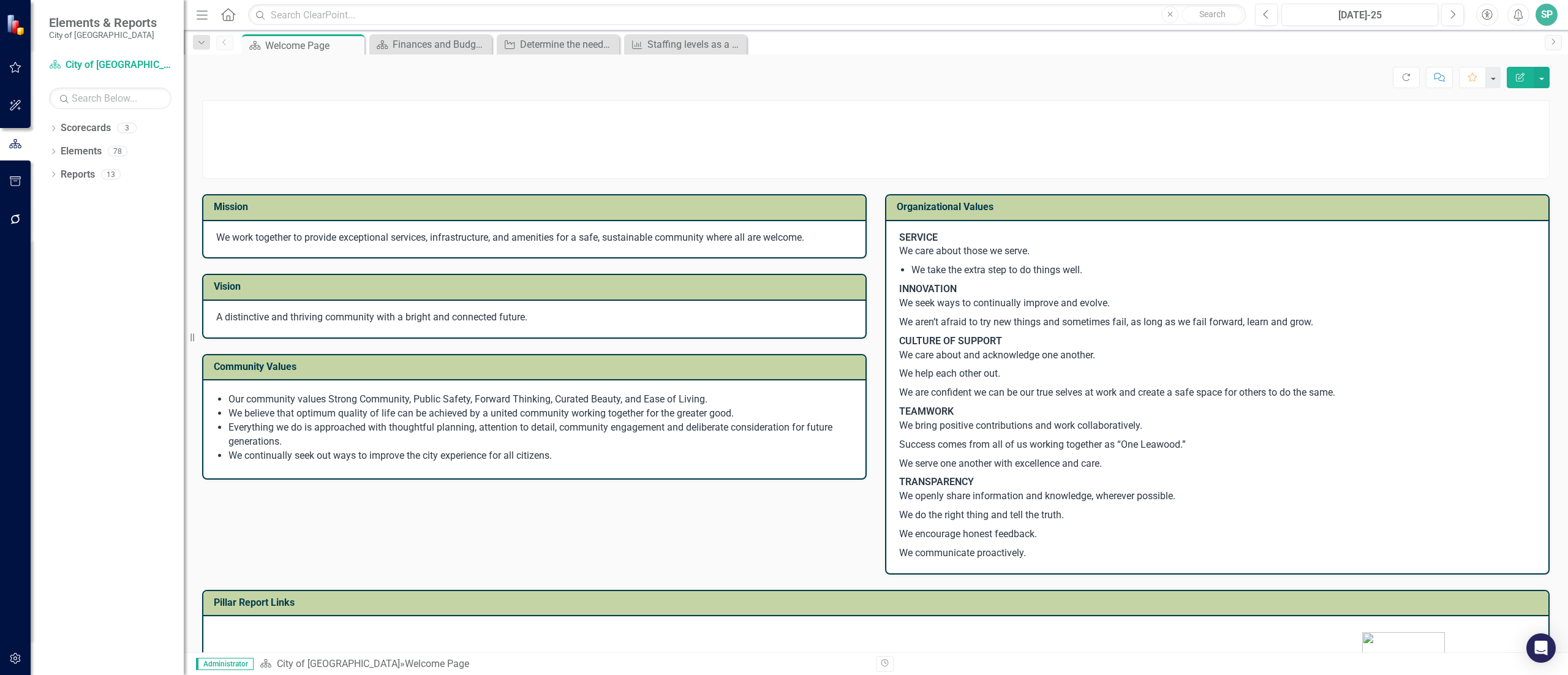
scroll to position [245, 0]
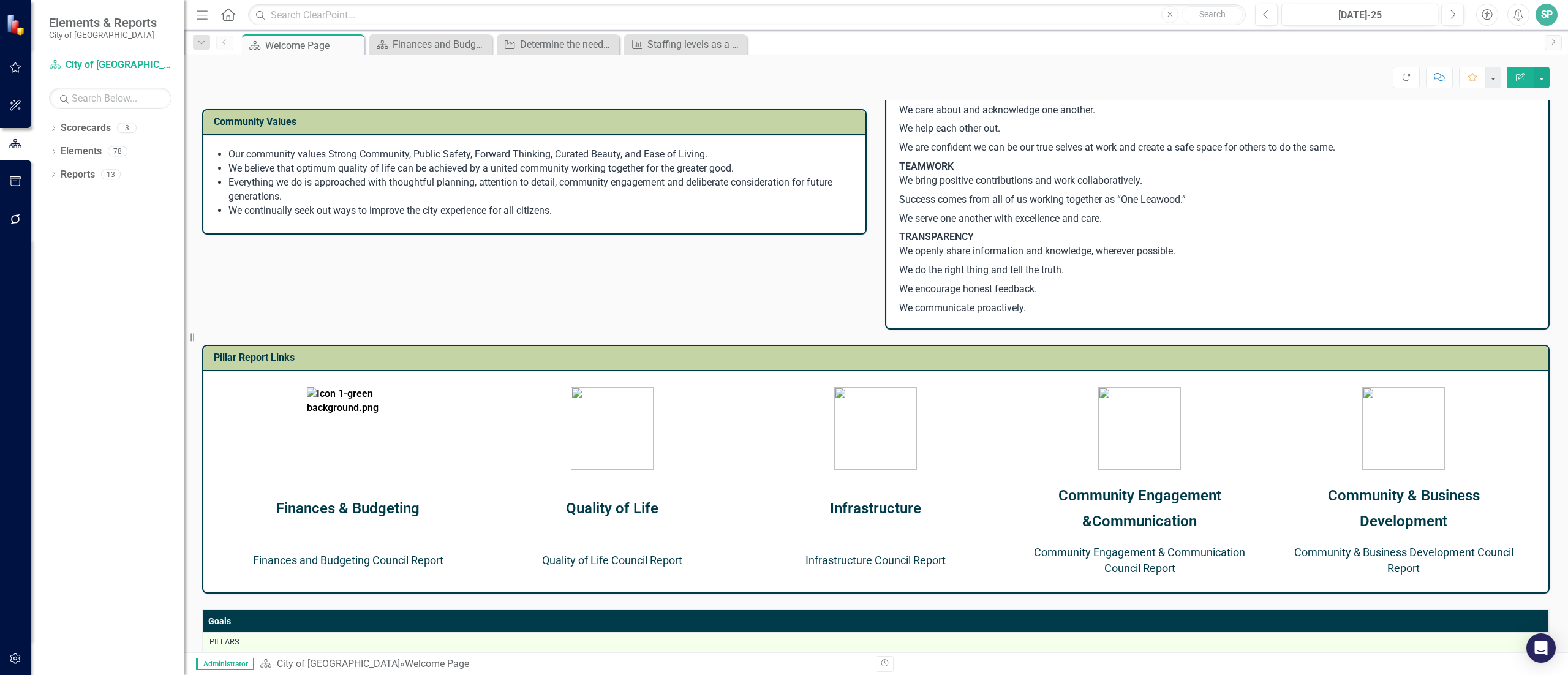
click at [623, 556] on link "Quality of Life Council Report" at bounding box center [612, 561] width 140 height 13
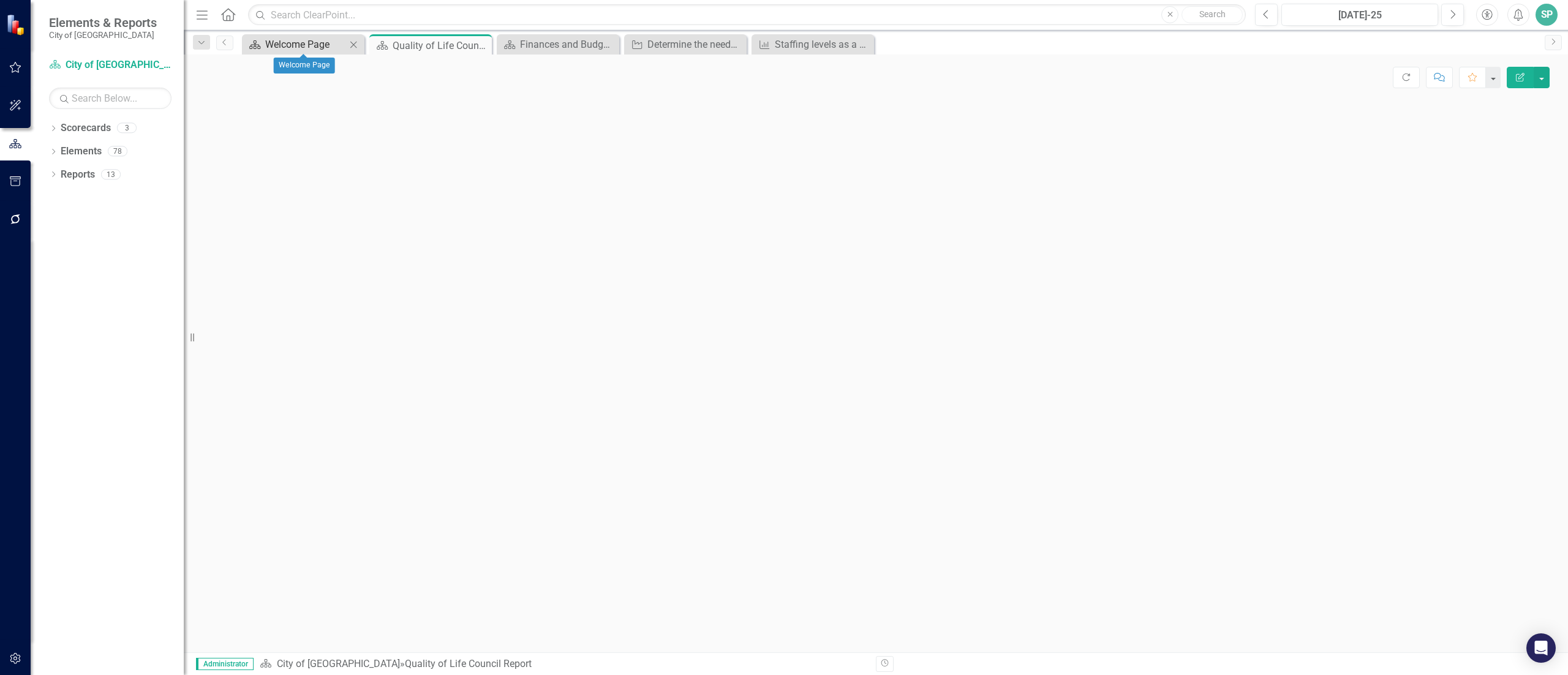
click at [306, 41] on div "Welcome Page" at bounding box center [305, 44] width 81 height 15
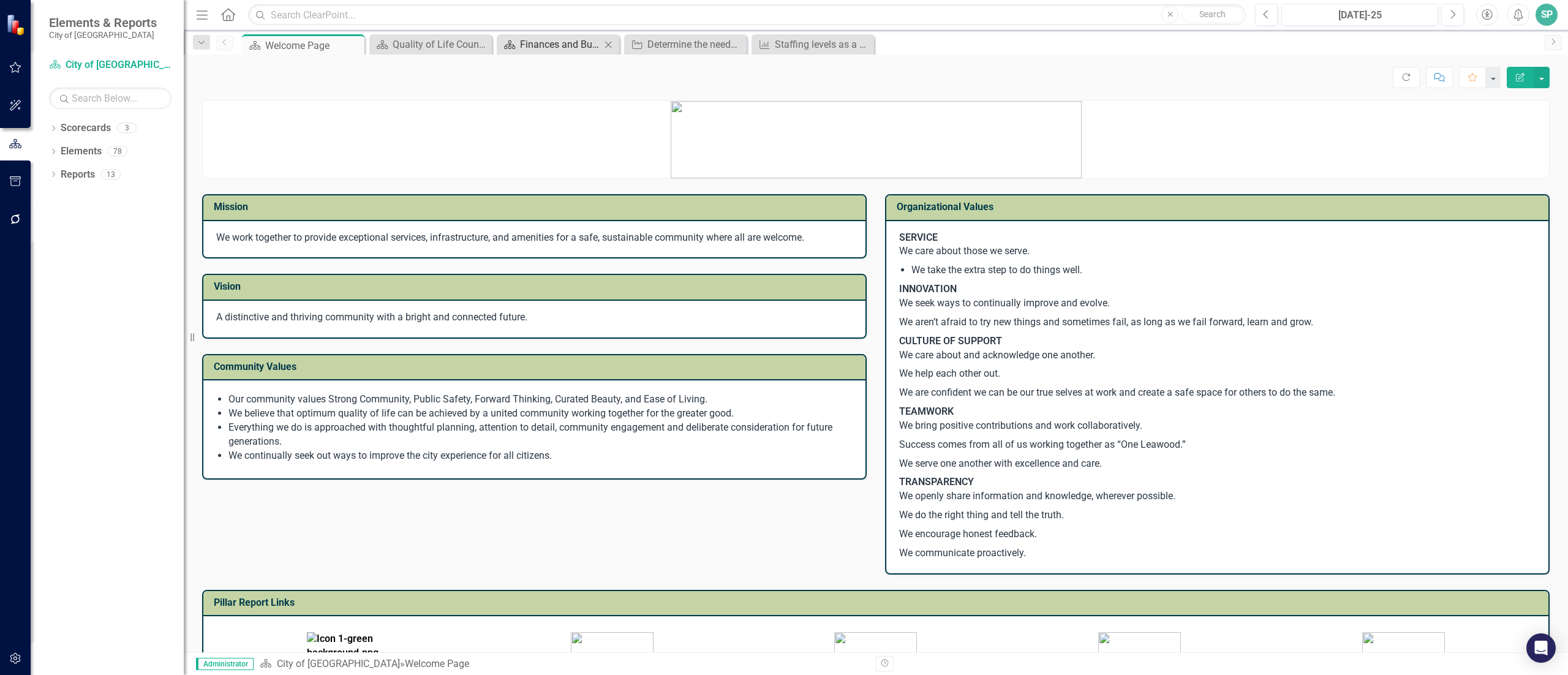
click at [537, 41] on div "Finances and Budgeting Council Report" at bounding box center [560, 44] width 81 height 15
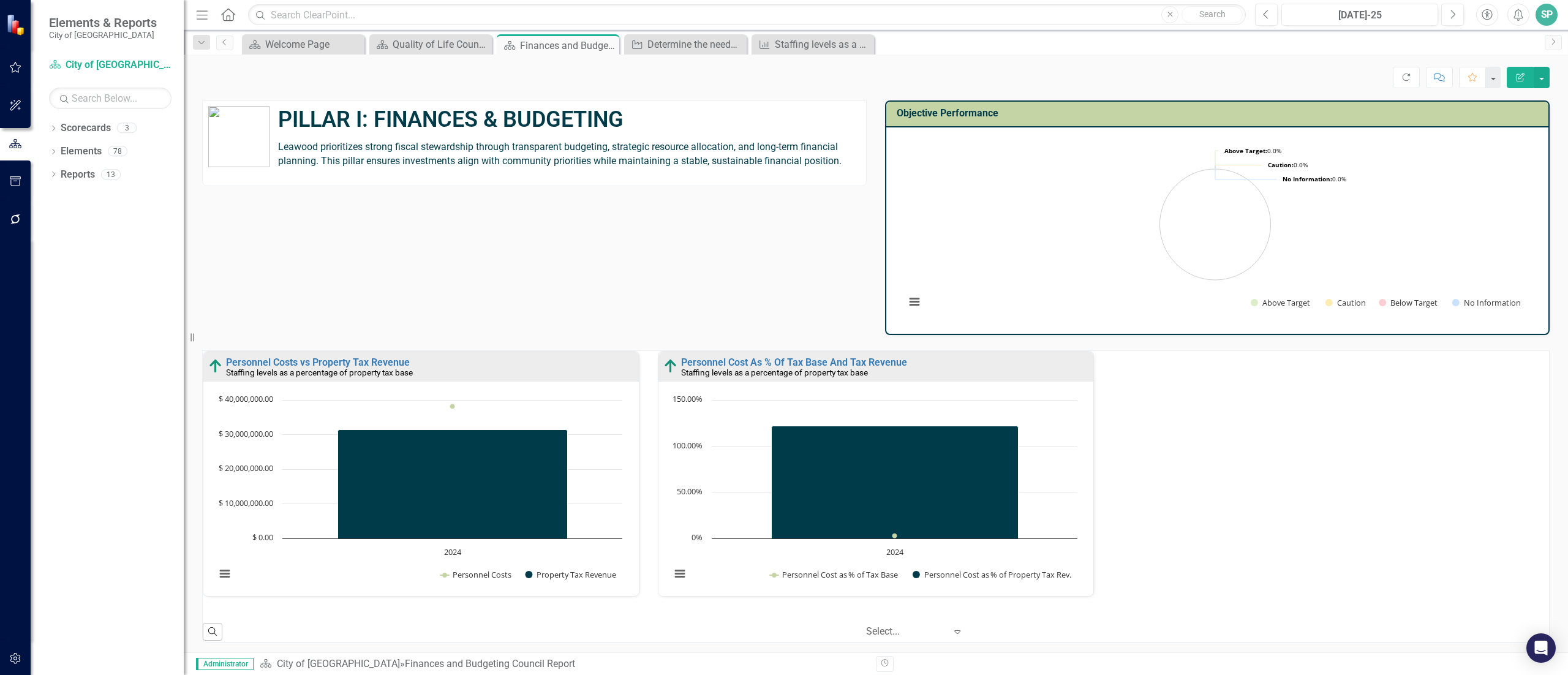
click at [479, 171] on td "PILLAR I: FINANCES & BUDGETING Leawood prioritizes strong fiscal stewardship th…" at bounding box center [570, 136] width 592 height 70
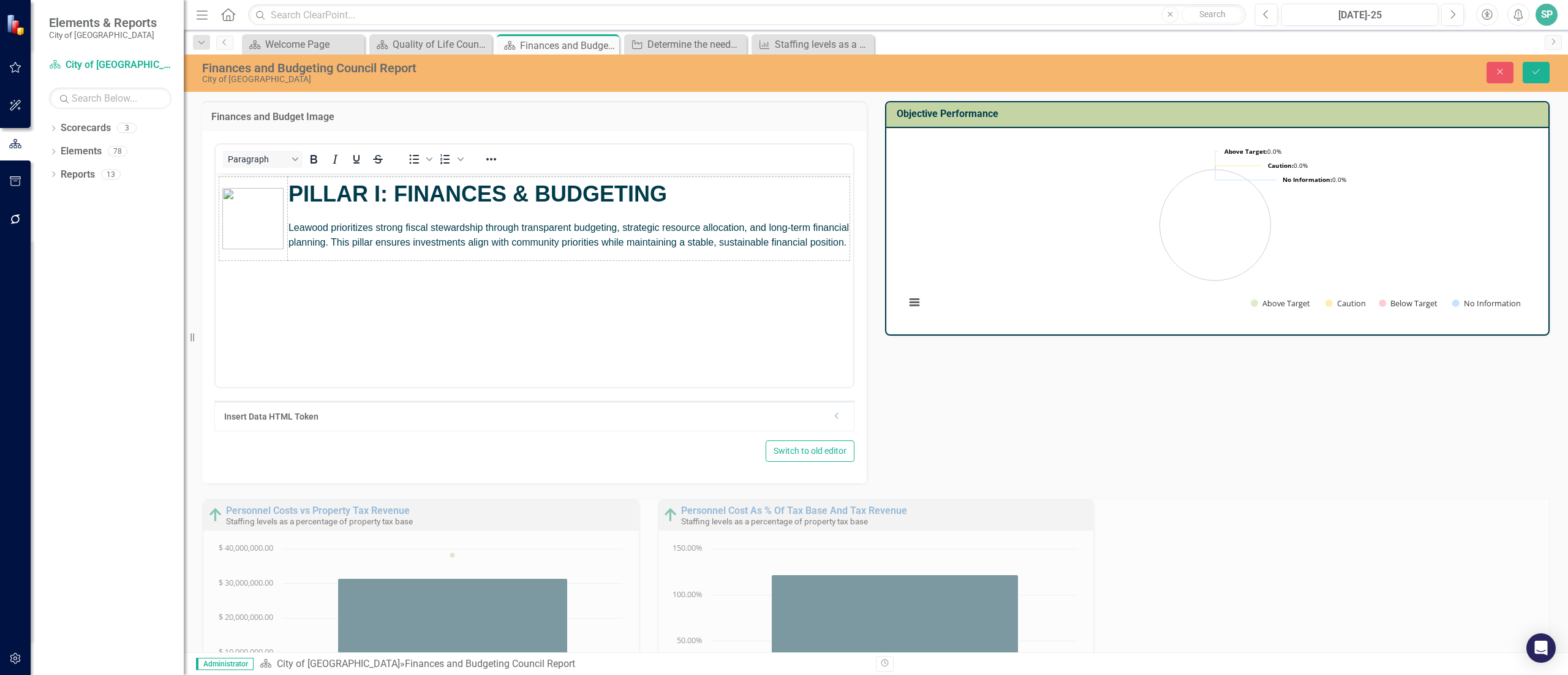
click at [663, 249] on p "Leawood prioritizes strong fiscal stewardship through transparent budgeting, st…" at bounding box center [569, 234] width 561 height 30
click at [1494, 68] on icon "Close" at bounding box center [1500, 71] width 11 height 9
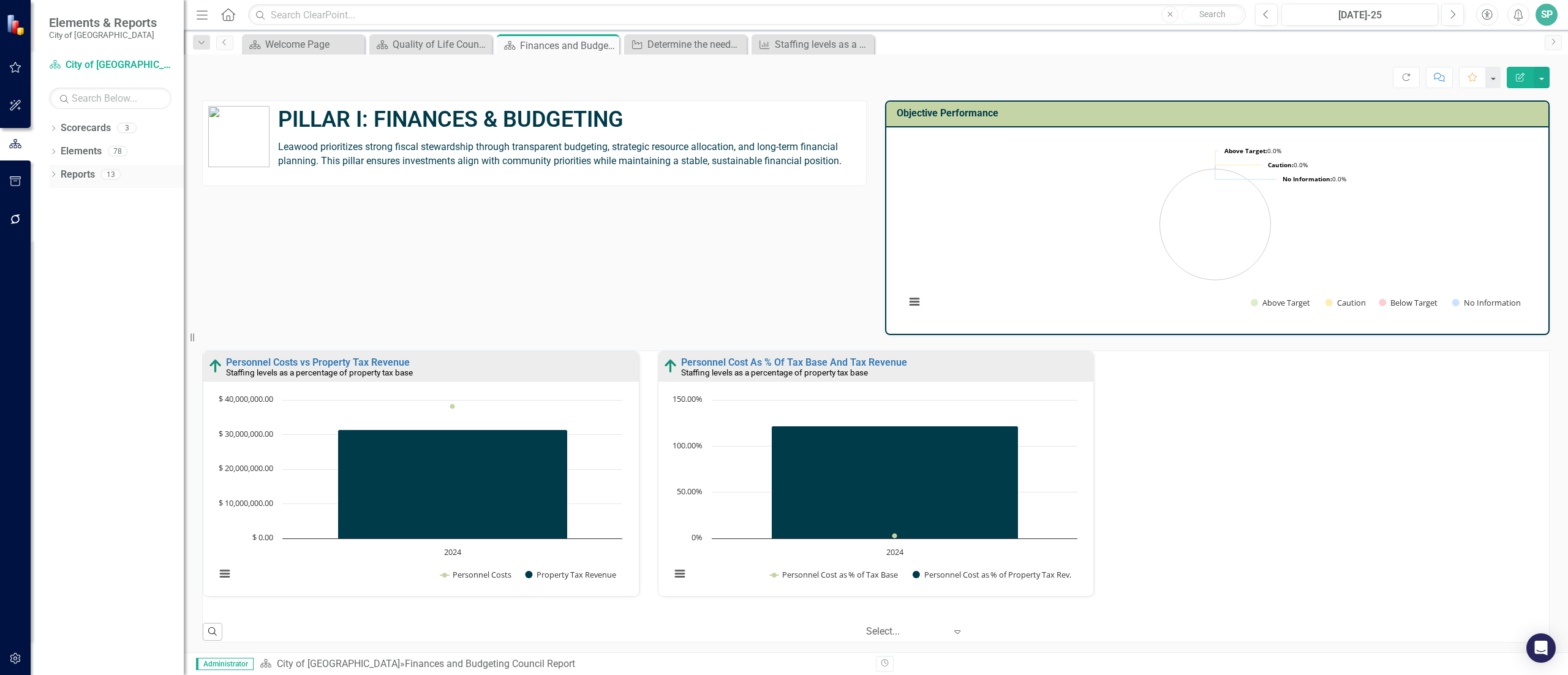
click at [59, 176] on div "Dropdown Reports 13" at bounding box center [116, 176] width 135 height 23
click at [71, 168] on link "Reports" at bounding box center [78, 174] width 34 height 14
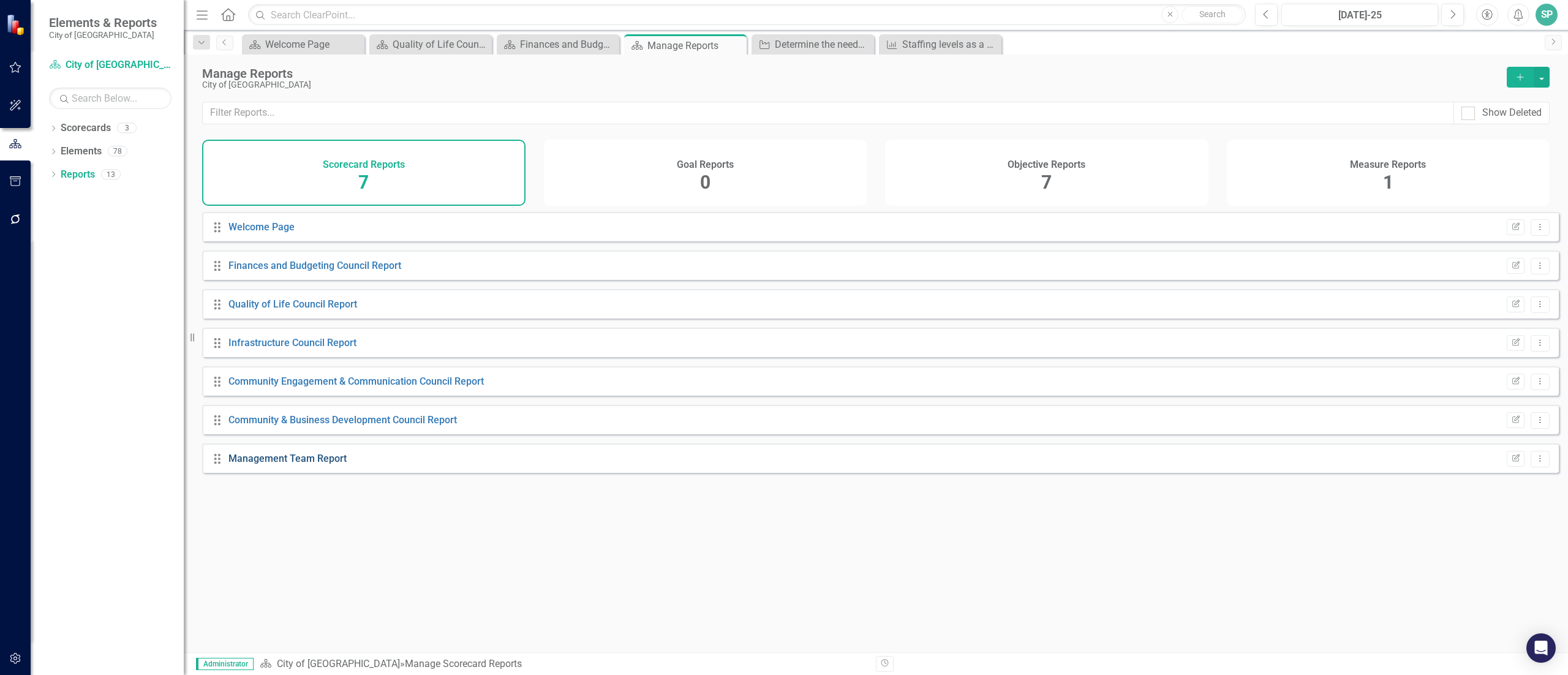
click at [275, 464] on link "Management Team Report" at bounding box center [288, 459] width 118 height 12
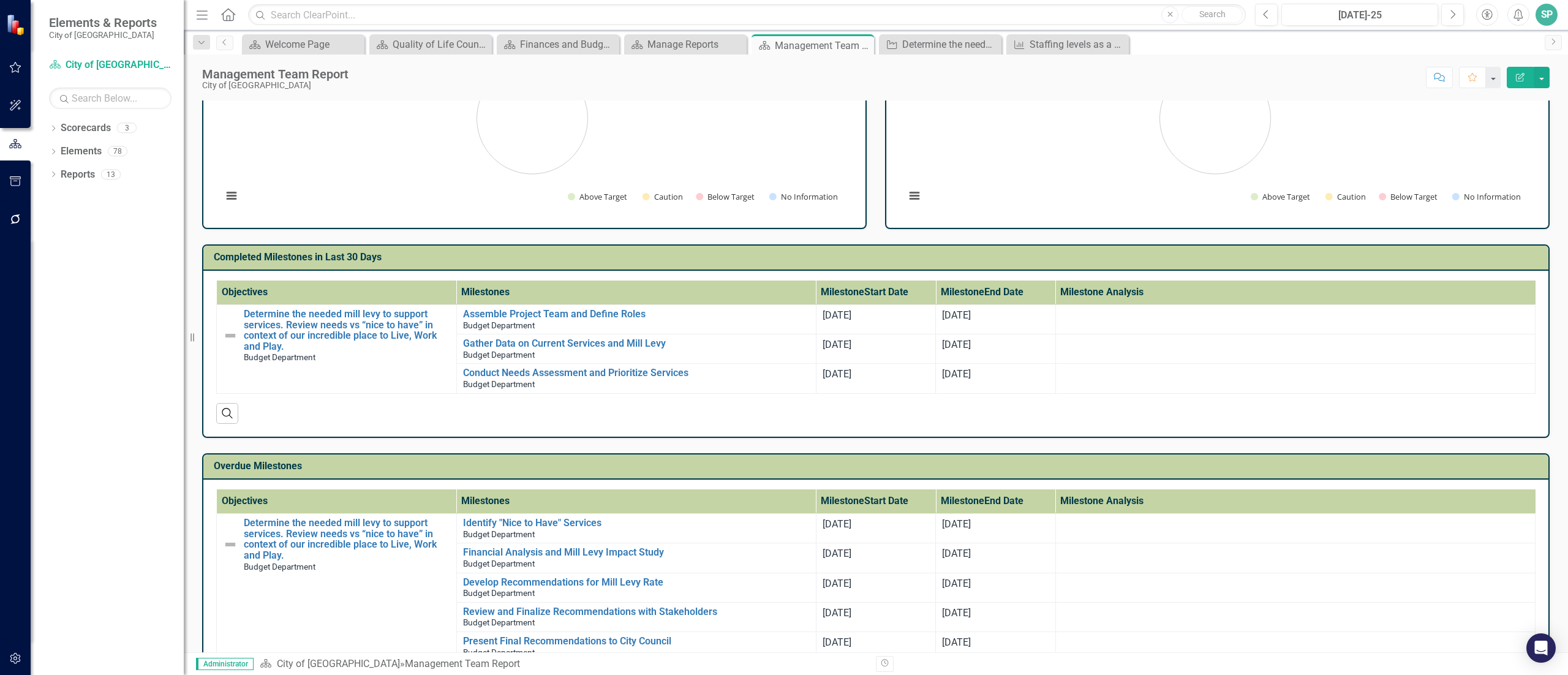
scroll to position [177, 0]
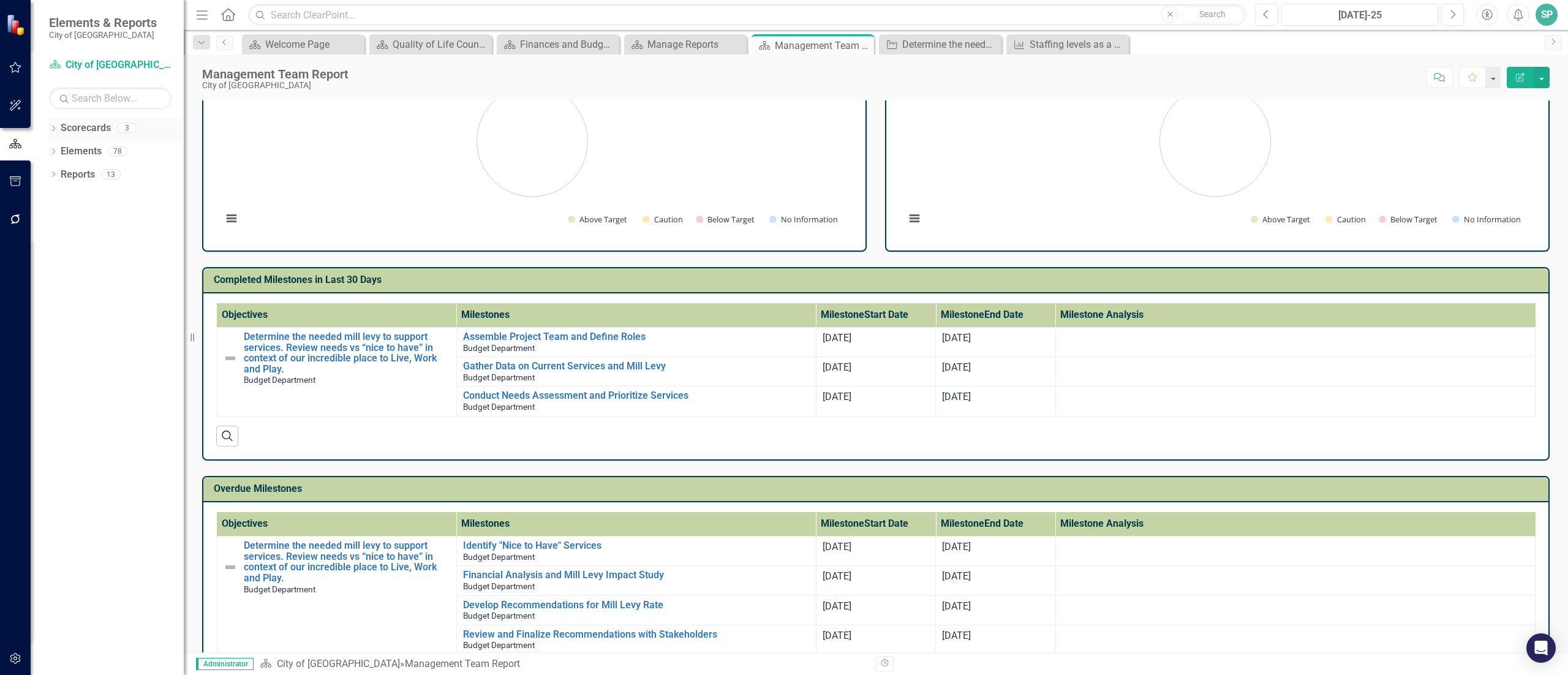
click at [53, 124] on div "Dropdown" at bounding box center [53, 130] width 9 height 11
click at [59, 151] on icon "Dropdown" at bounding box center [60, 150] width 9 height 7
click at [105, 166] on div "Budget Department" at bounding box center [132, 174] width 104 height 20
click at [134, 178] on link "Budget Department" at bounding box center [132, 174] width 104 height 14
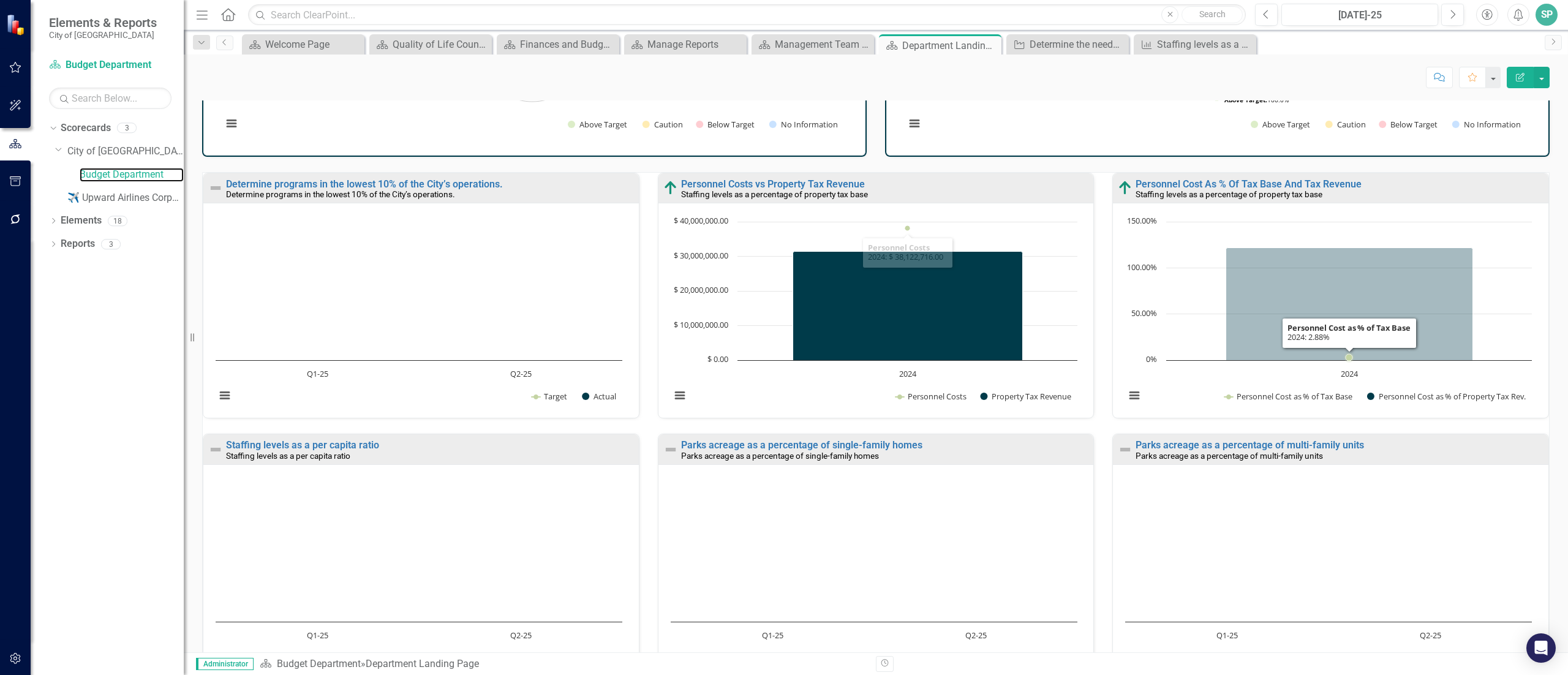
scroll to position [368, 0]
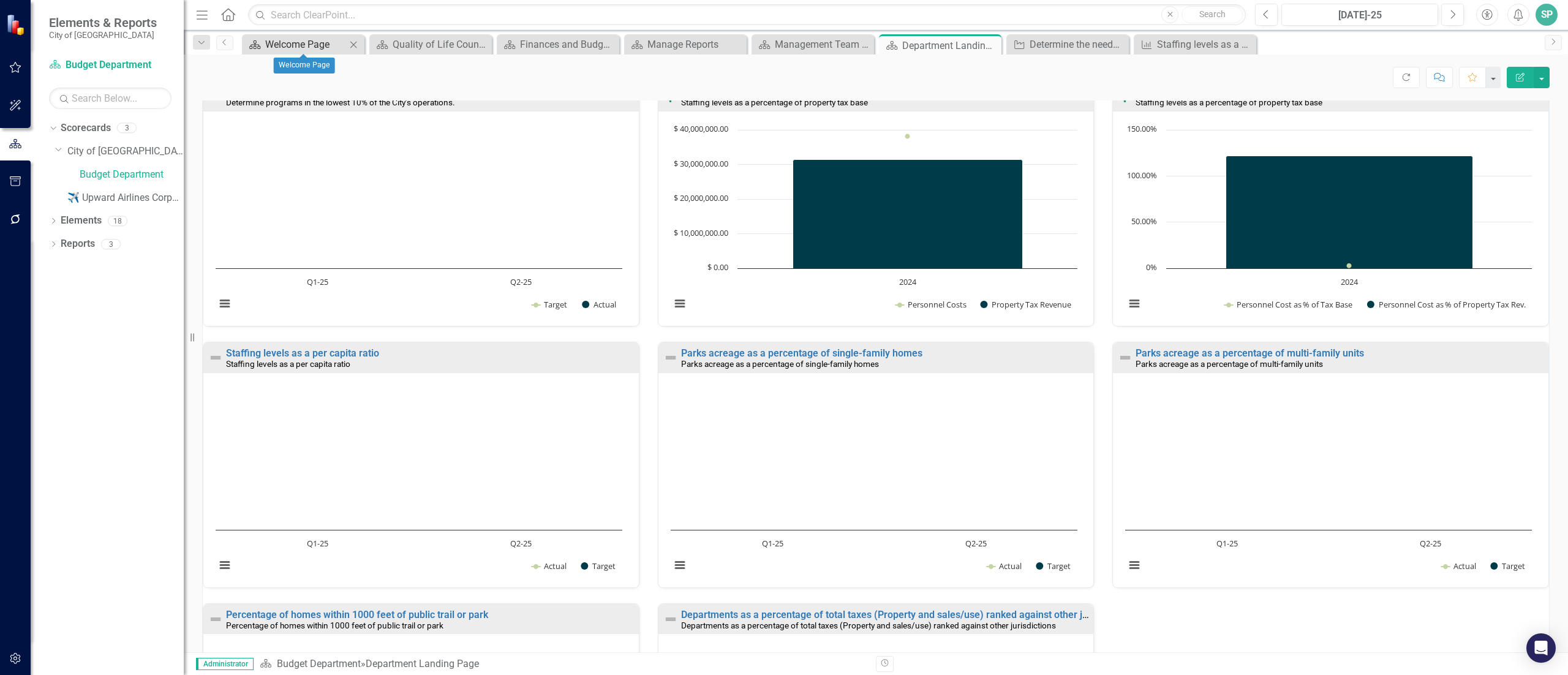
click at [289, 47] on div "Welcome Page" at bounding box center [305, 44] width 81 height 15
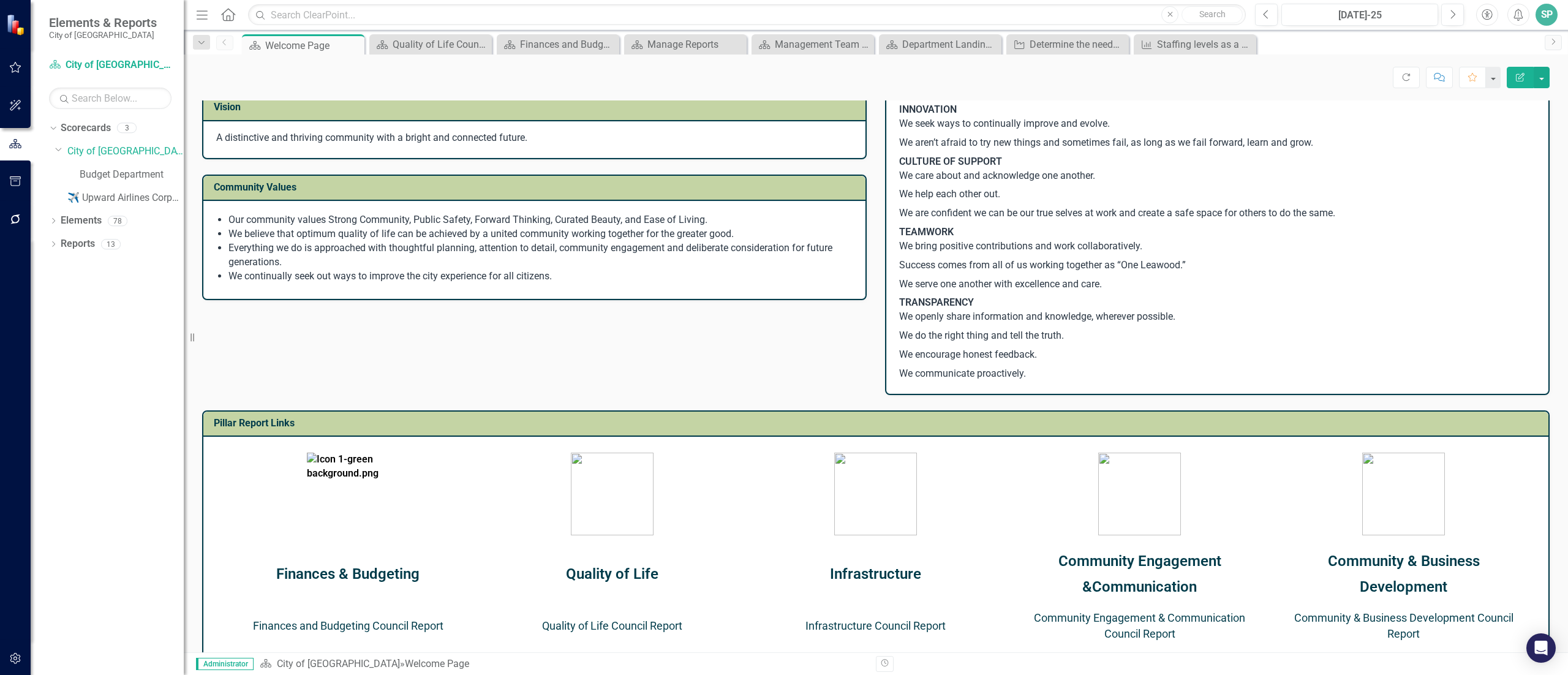
scroll to position [245, 0]
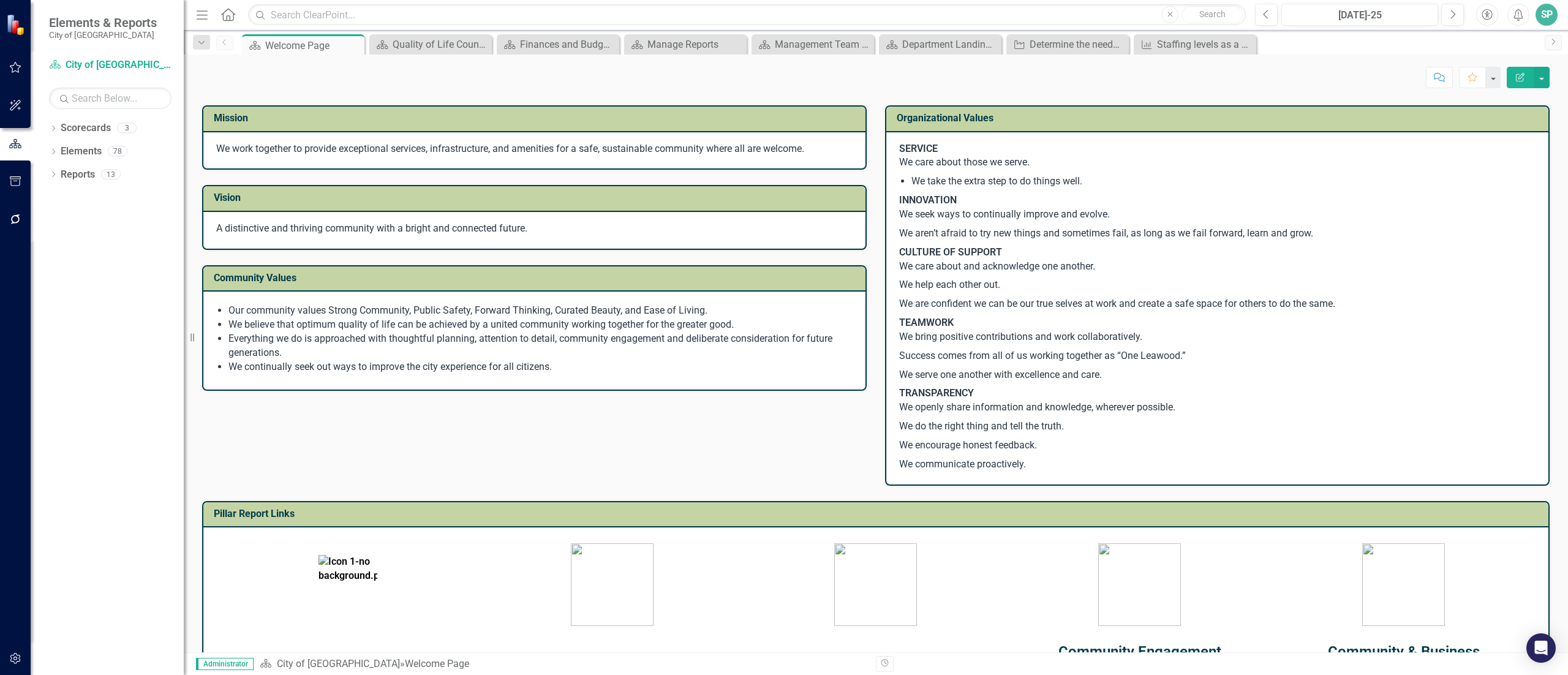
scroll to position [245, 0]
